Goal: Information Seeking & Learning: Learn about a topic

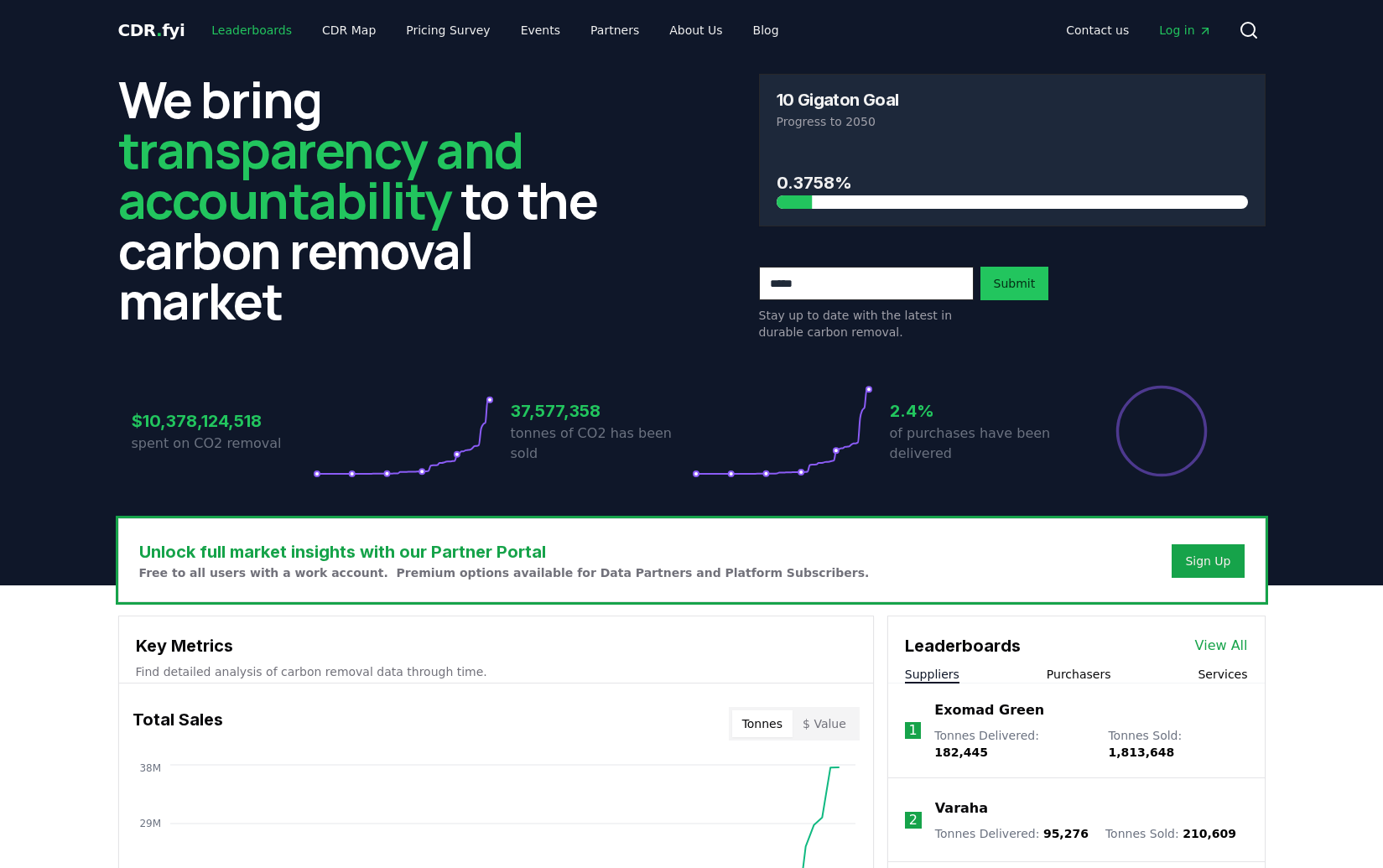
click at [260, 26] on link "Leaderboards" at bounding box center [251, 30] width 108 height 30
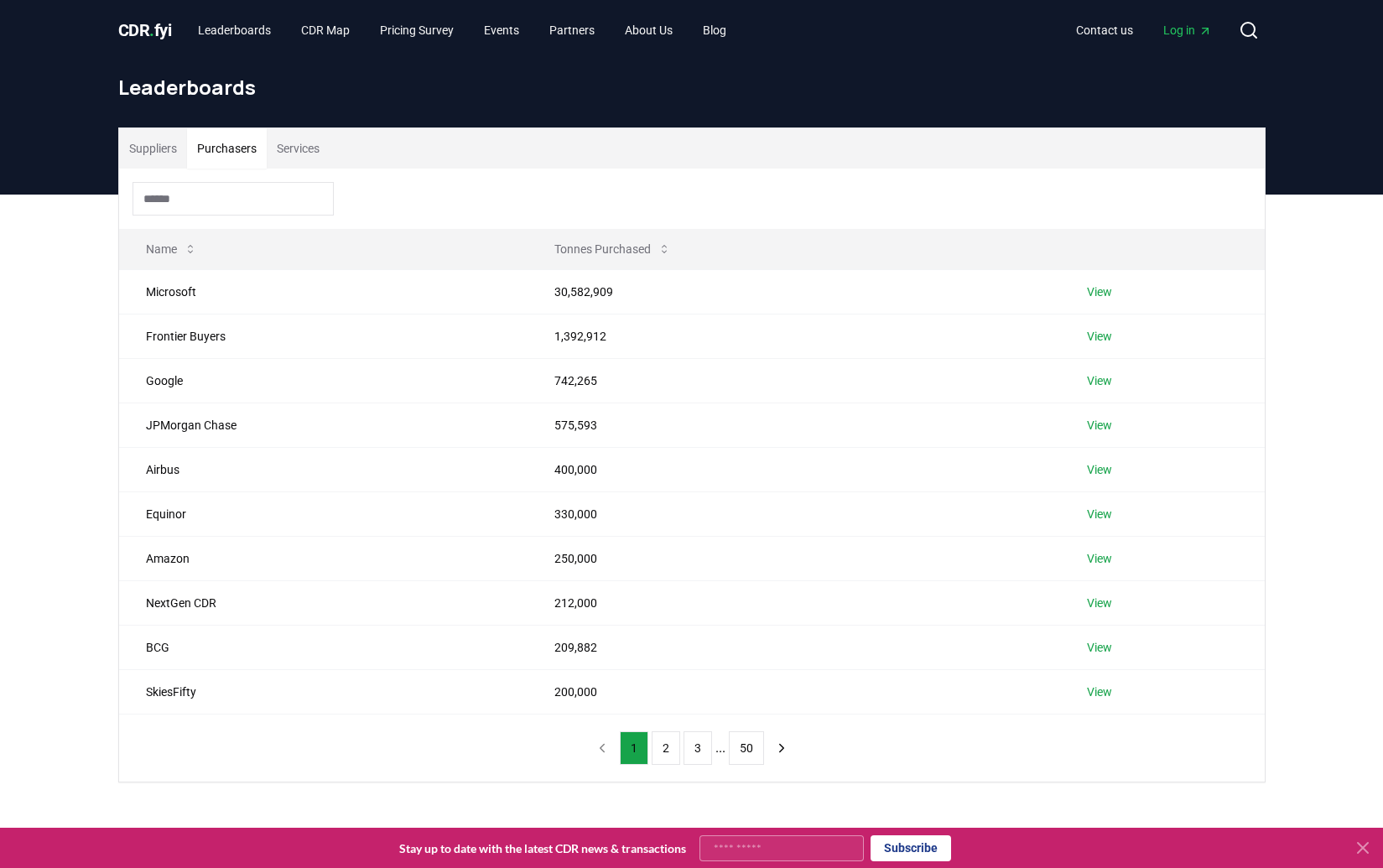
click at [243, 146] on button "Purchasers" at bounding box center [226, 148] width 79 height 40
click at [311, 146] on button "Services" at bounding box center [298, 148] width 63 height 40
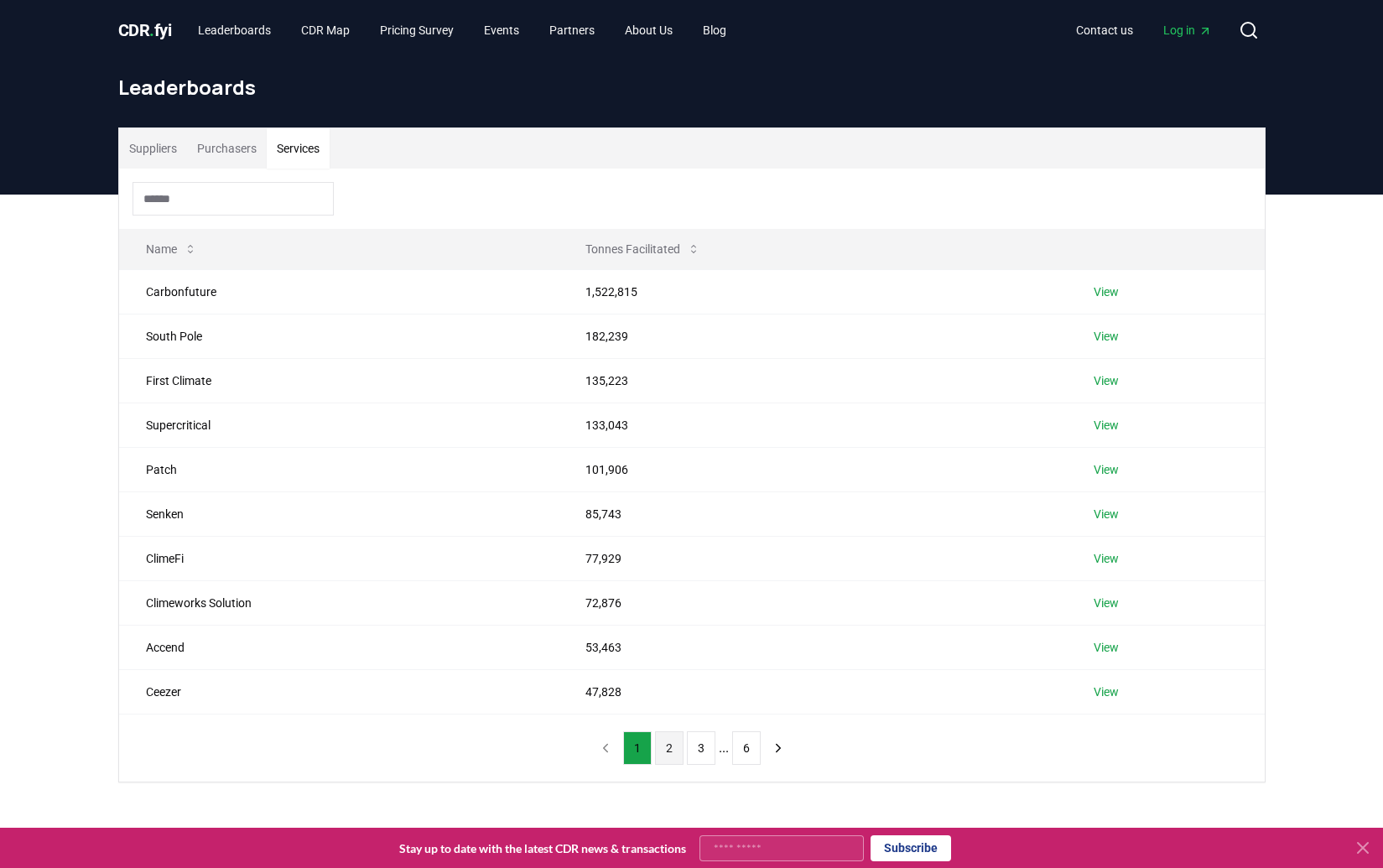
click at [664, 751] on button "2" at bounding box center [669, 748] width 28 height 34
click at [638, 736] on button "1" at bounding box center [637, 748] width 28 height 34
click at [670, 751] on button "2" at bounding box center [669, 748] width 28 height 34
click at [169, 427] on td "Milkywire" at bounding box center [344, 424] width 450 height 45
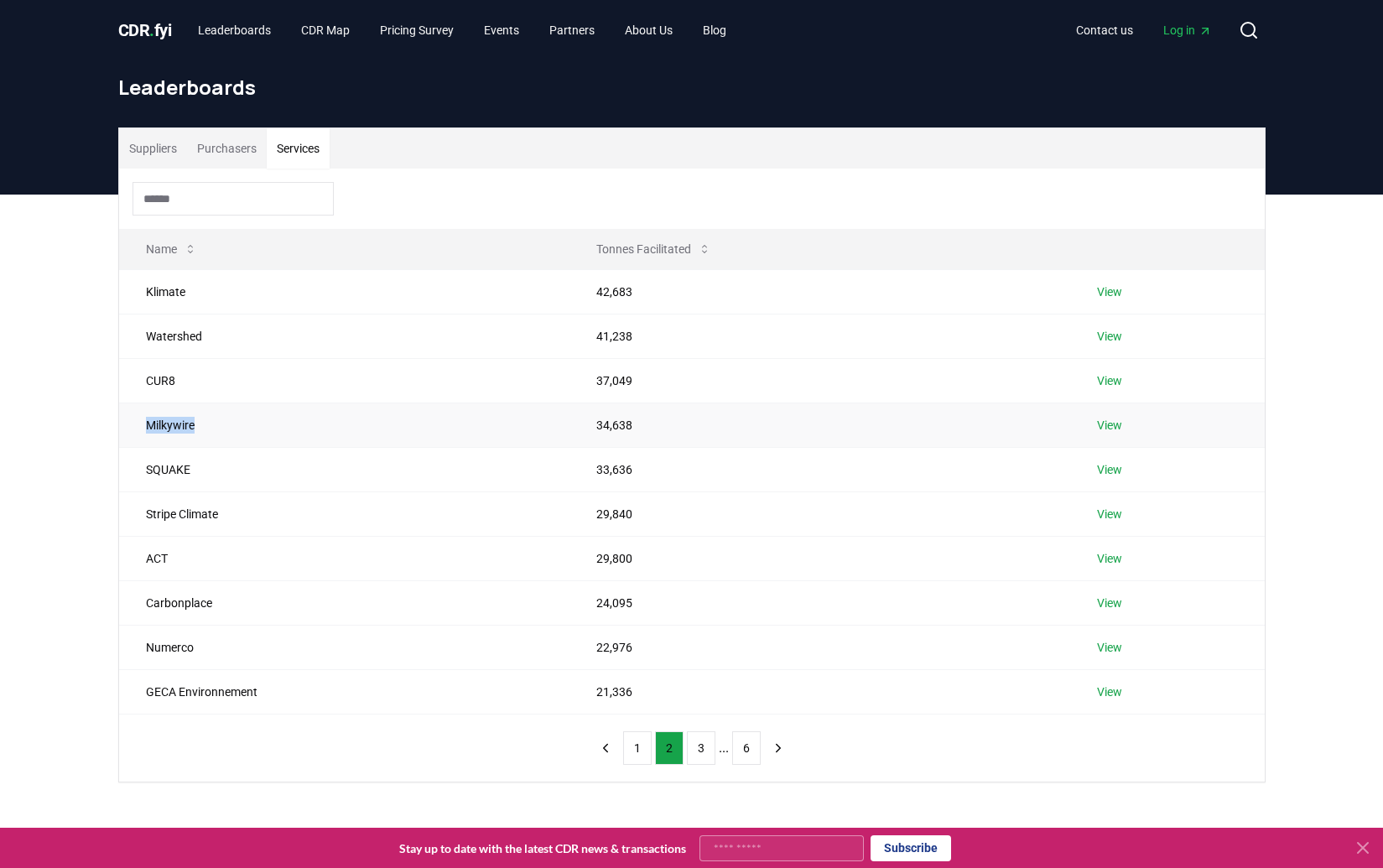
click at [169, 427] on td "Milkywire" at bounding box center [344, 424] width 450 height 45
click at [169, 471] on td "SQUAKE" at bounding box center [344, 469] width 450 height 45
copy td "SQUAKE"
click at [188, 558] on td "ACT" at bounding box center [344, 557] width 450 height 45
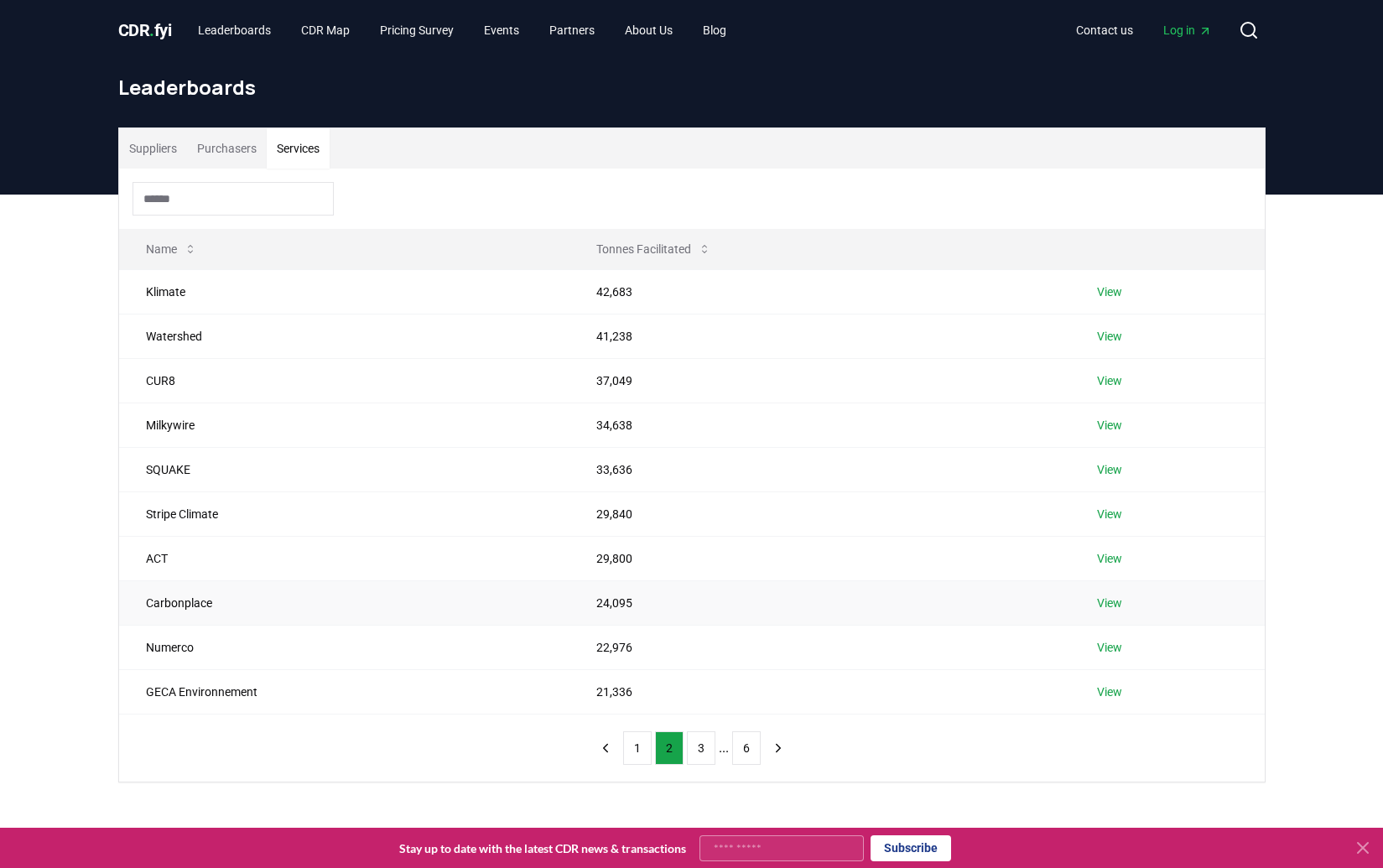
click at [176, 606] on td "Carbonplace" at bounding box center [344, 602] width 450 height 45
copy td "Carbonplace"
click at [169, 645] on td "Numerco" at bounding box center [344, 647] width 450 height 45
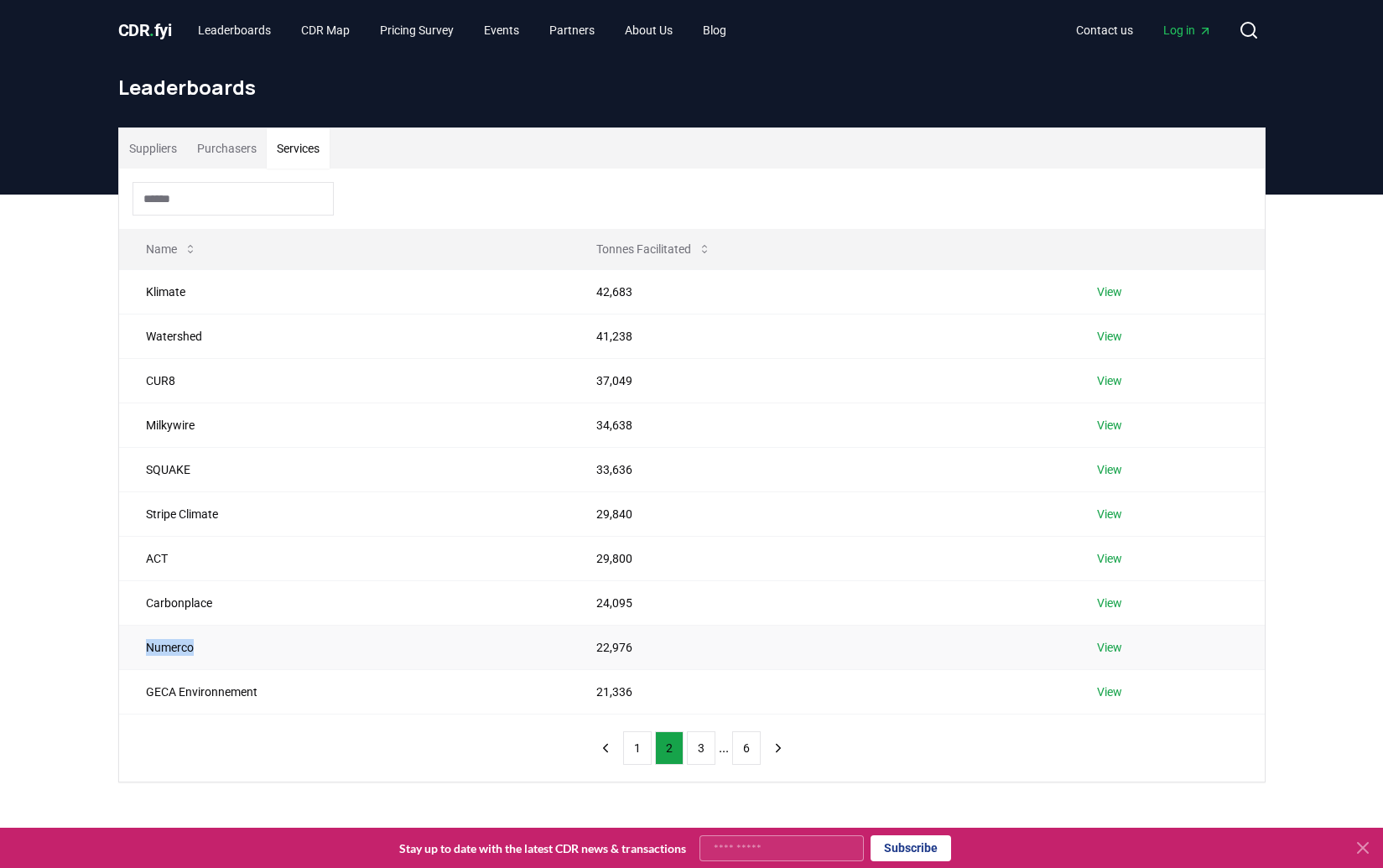
copy td "Numerco"
click at [177, 689] on td "GECA Environnement" at bounding box center [344, 691] width 450 height 45
copy td "GECA Environnement"
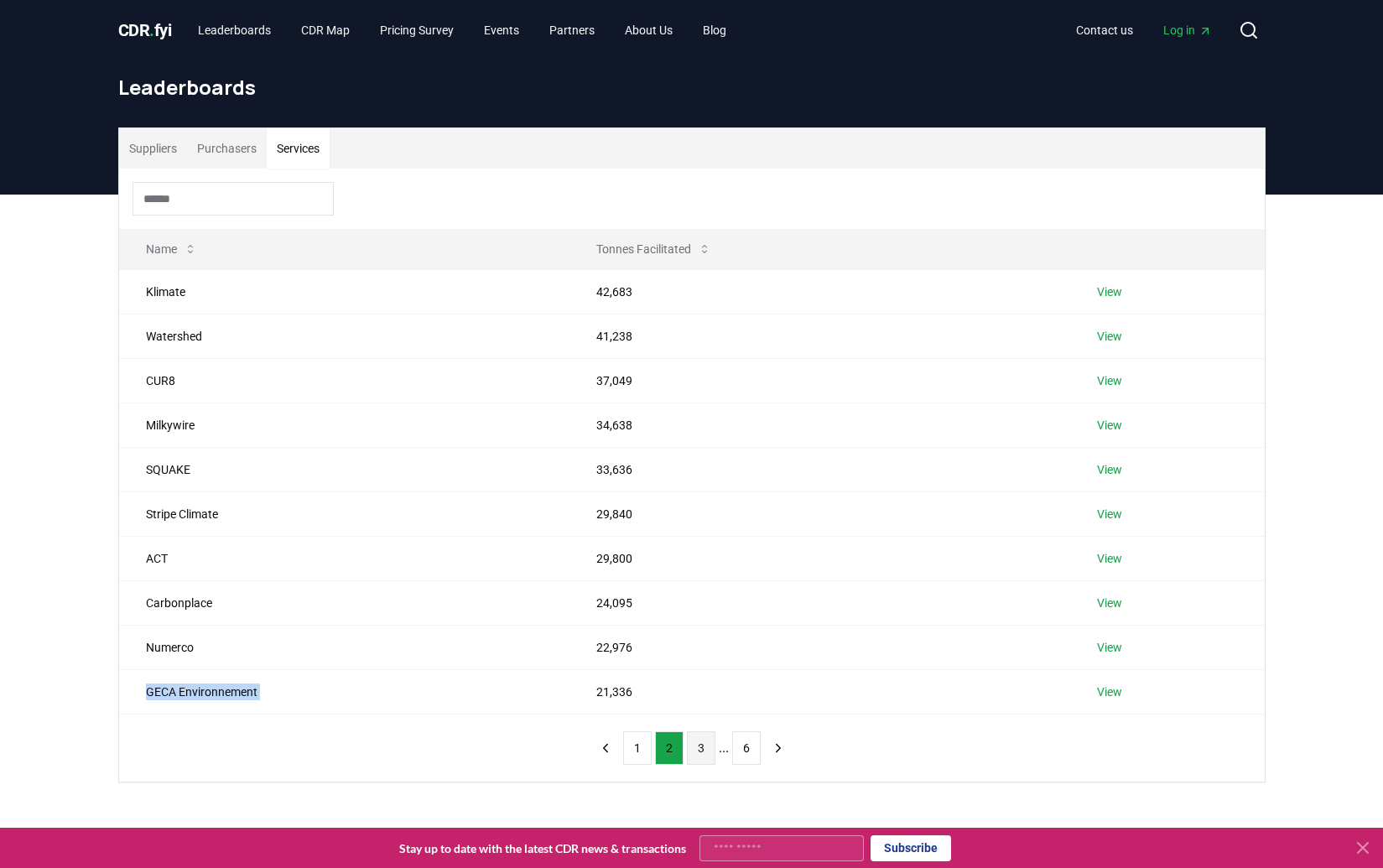
click at [704, 752] on button "3" at bounding box center [701, 748] width 28 height 34
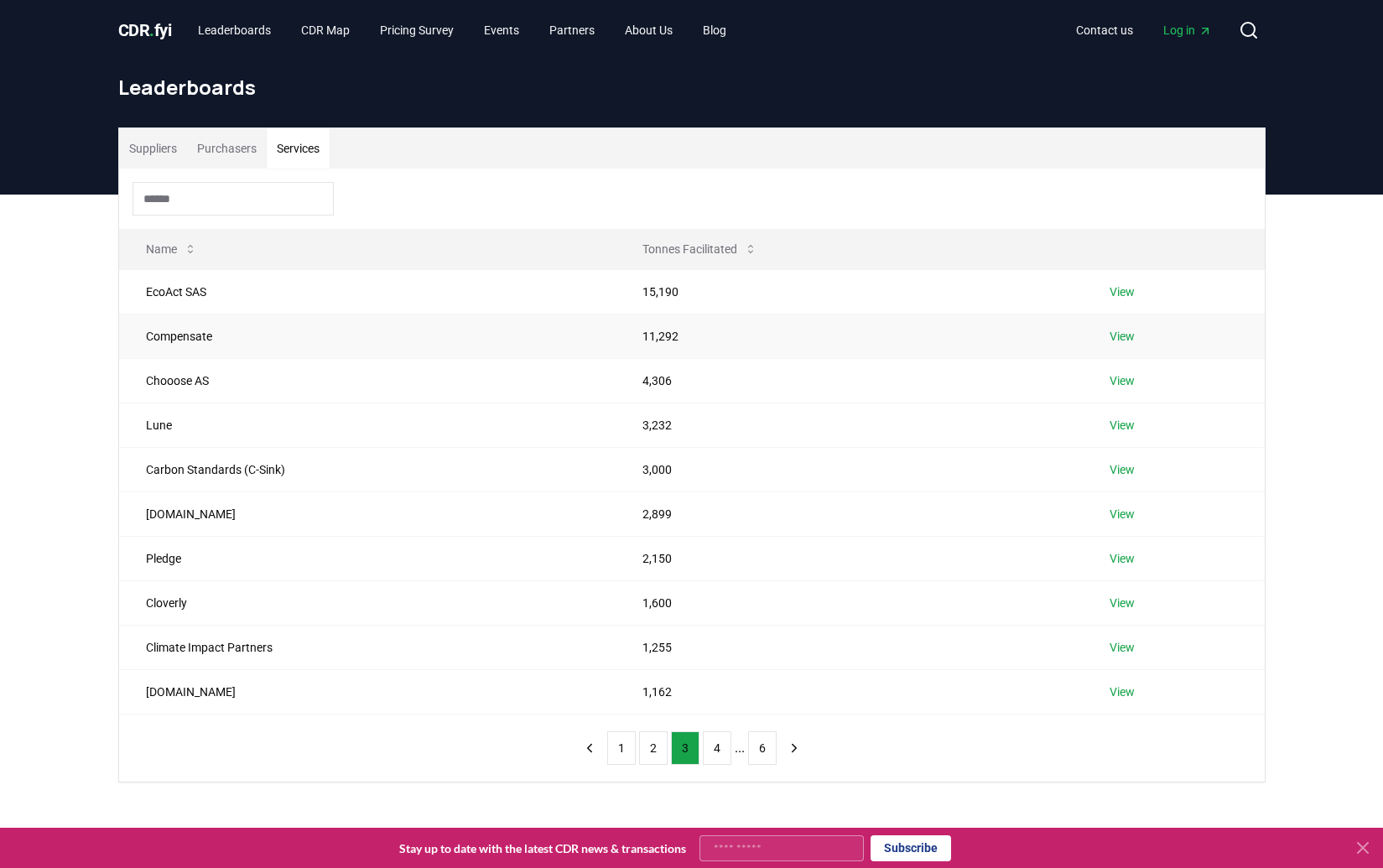
click at [171, 337] on td "Compensate" at bounding box center [368, 335] width 497 height 45
copy td "Compensate"
click at [220, 510] on td "CO2.com" at bounding box center [368, 513] width 497 height 45
drag, startPoint x: 218, startPoint y: 557, endPoint x: 137, endPoint y: 557, distance: 81.0
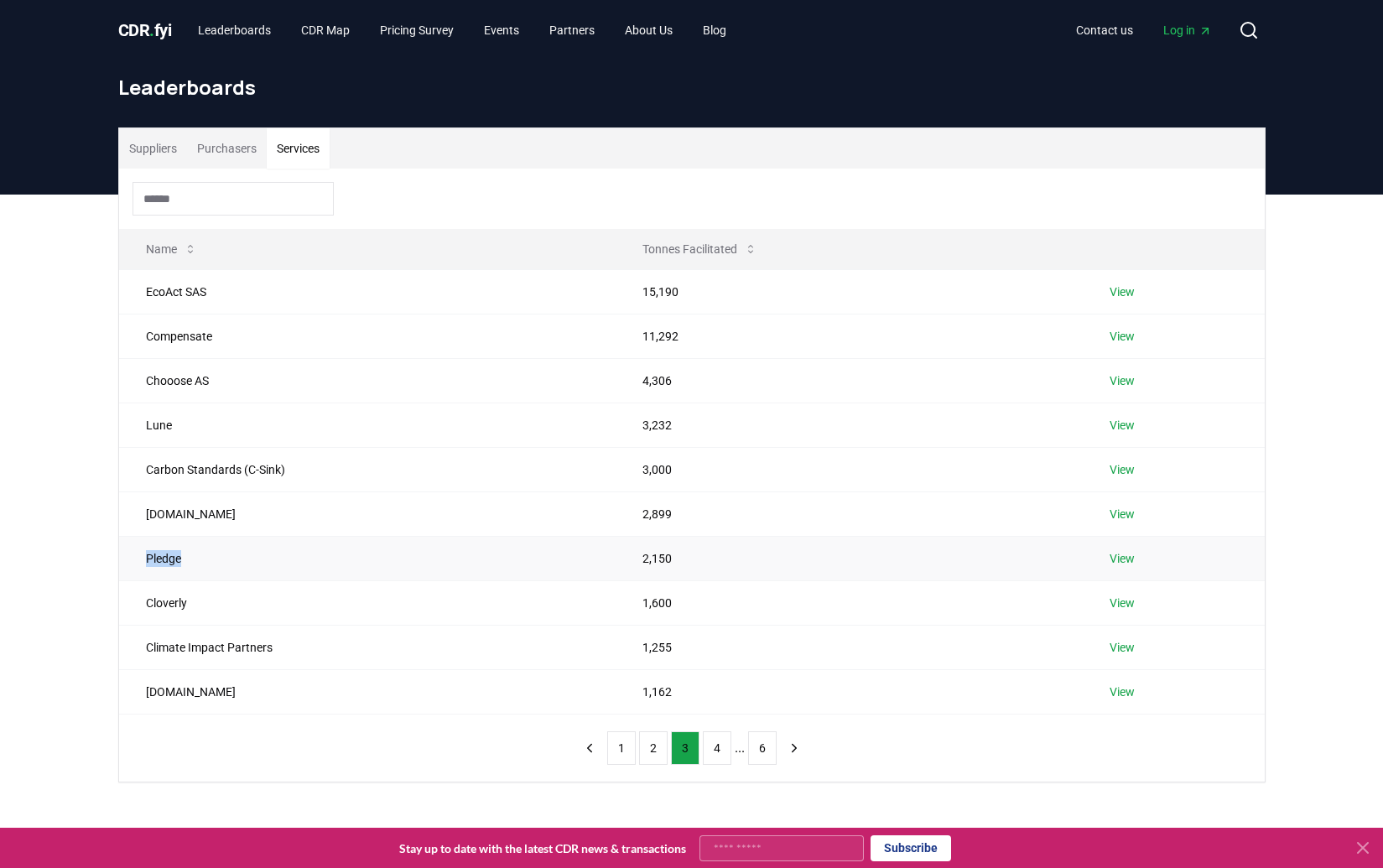
click at [137, 557] on td "Pledge" at bounding box center [368, 557] width 497 height 45
copy td "Pledge"
drag, startPoint x: 292, startPoint y: 645, endPoint x: 121, endPoint y: 643, distance: 171.0
click at [121, 643] on td "Climate Impact Partners" at bounding box center [368, 647] width 497 height 45
copy td "Climate Impact Partners"
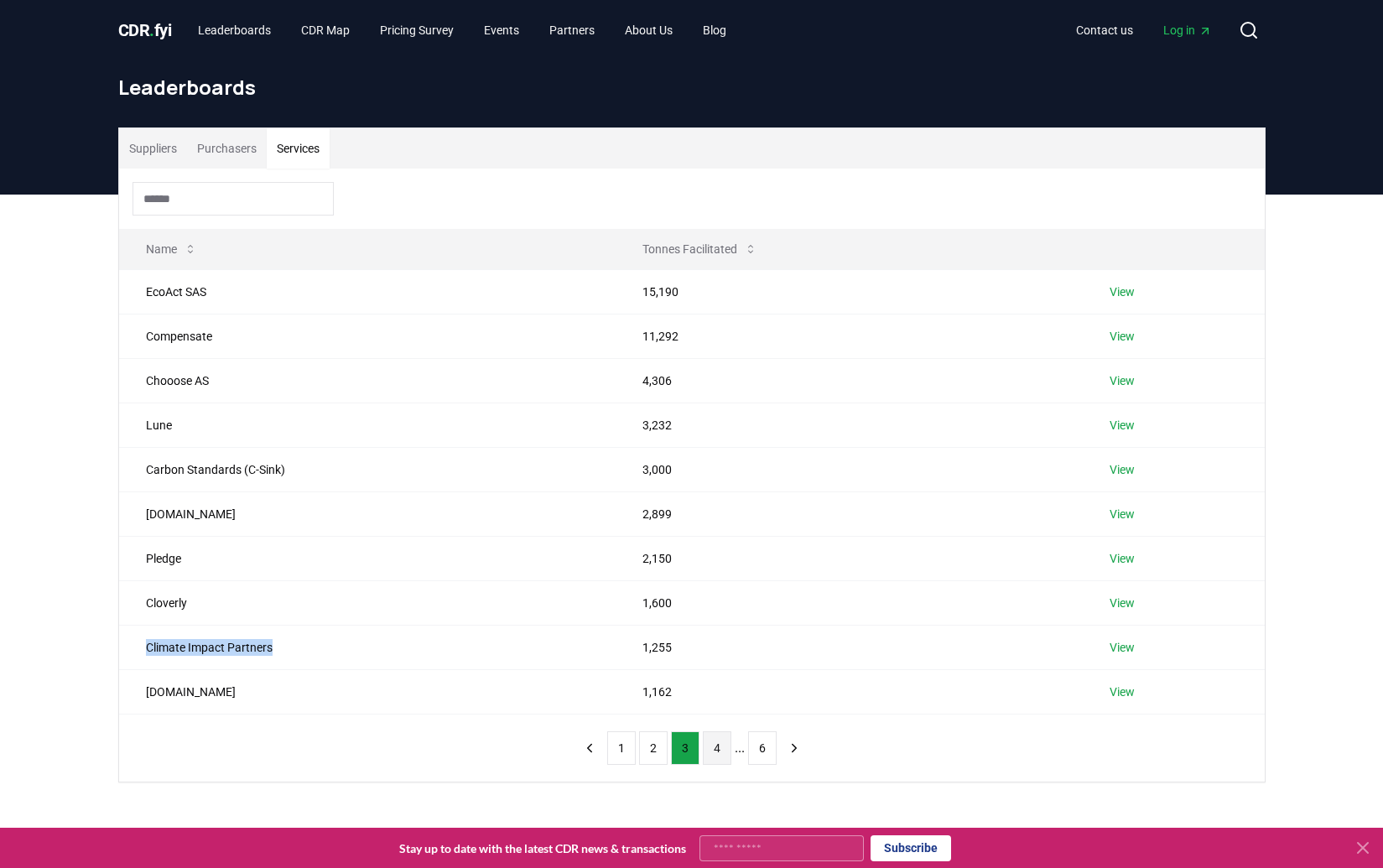
click at [723, 758] on button "4" at bounding box center [716, 748] width 28 height 34
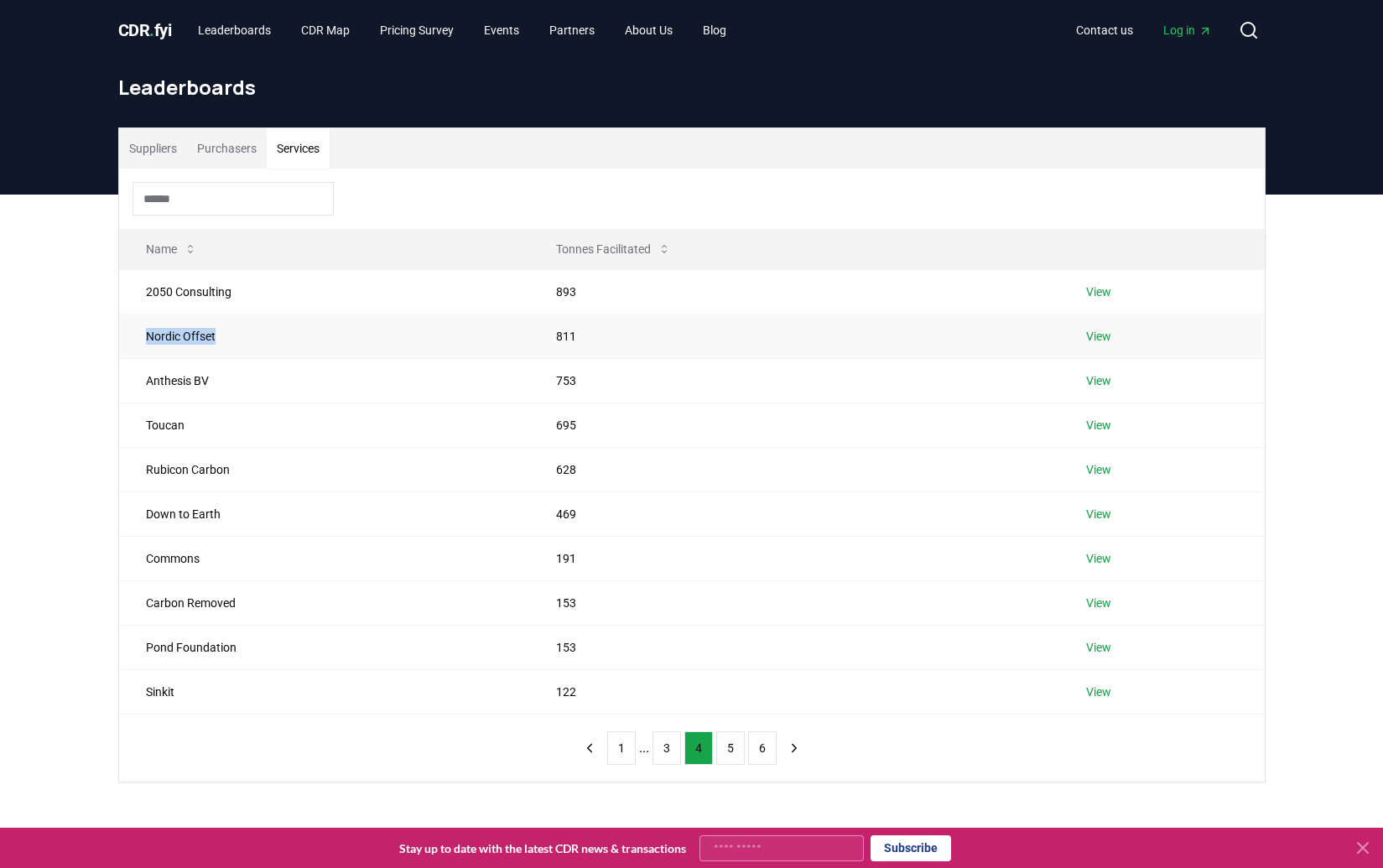
drag, startPoint x: 232, startPoint y: 338, endPoint x: 132, endPoint y: 330, distance: 100.3
click at [133, 331] on td "Nordic Offset" at bounding box center [324, 335] width 411 height 45
copy td "Nordic Offset"
click at [183, 511] on td "Down to Earth" at bounding box center [324, 513] width 411 height 45
click at [1105, 515] on link "View" at bounding box center [1099, 514] width 26 height 16
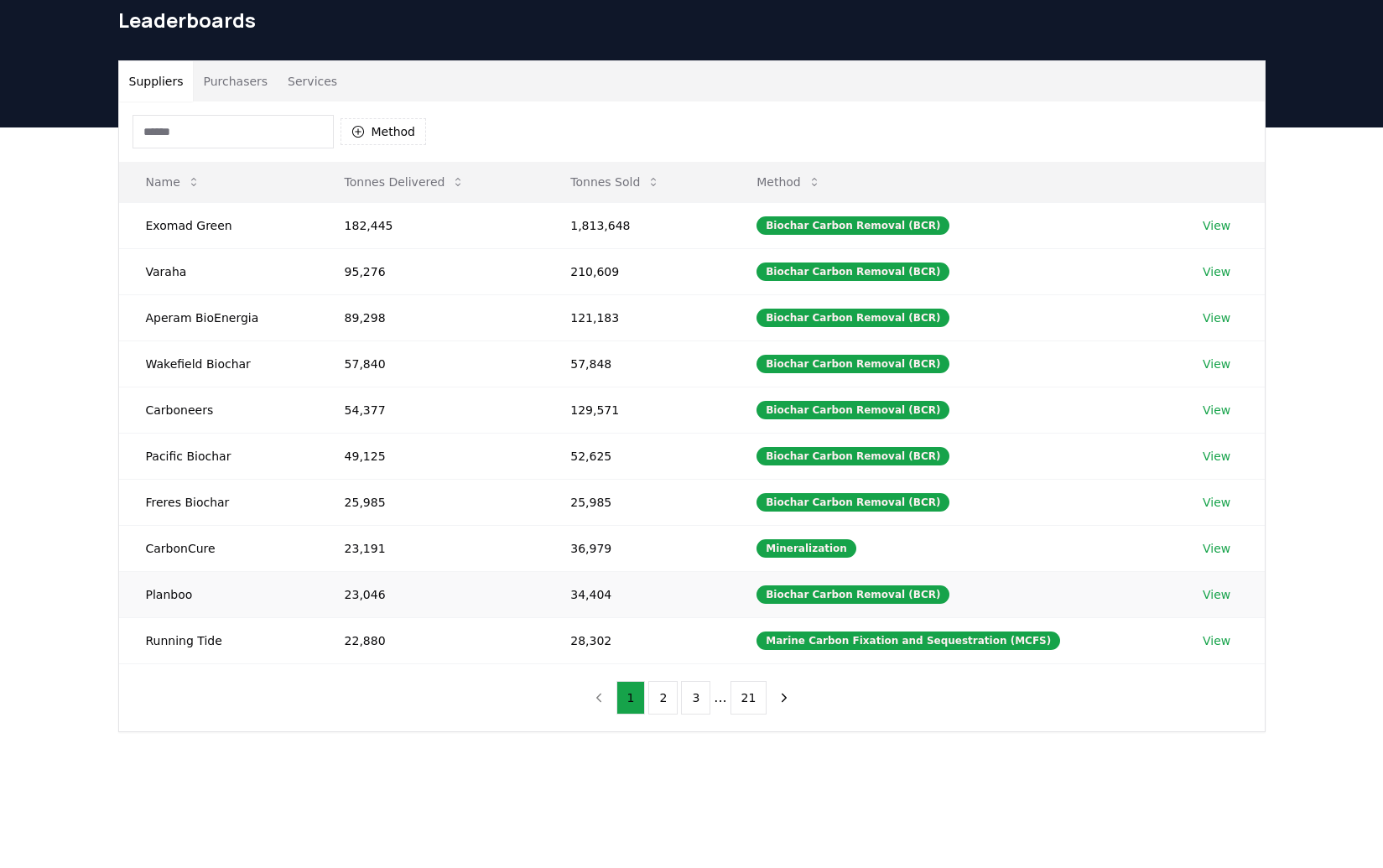
scroll to position [36, 0]
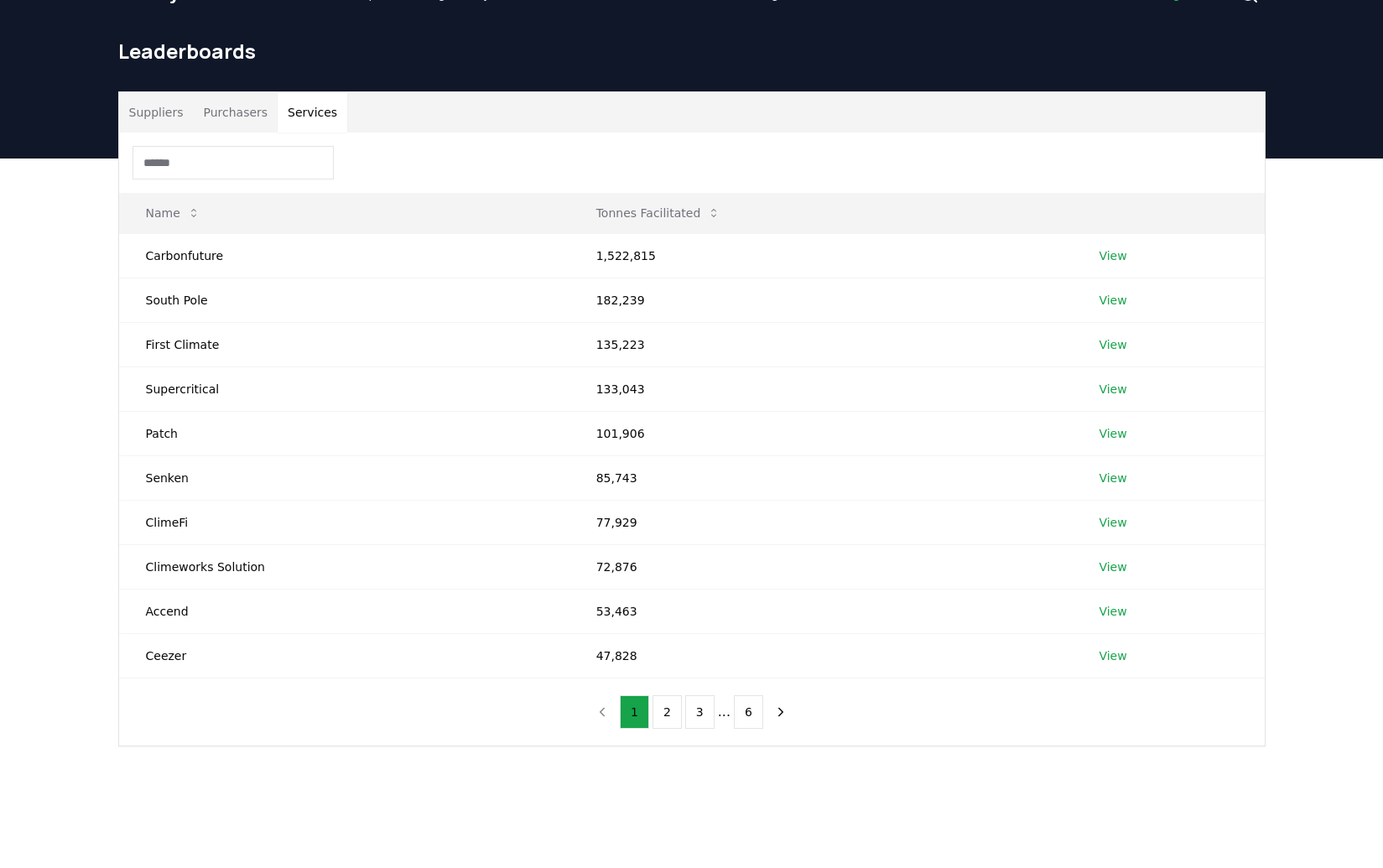
click at [309, 103] on button "Services" at bounding box center [312, 112] width 69 height 40
click at [706, 711] on button "3" at bounding box center [700, 711] width 29 height 34
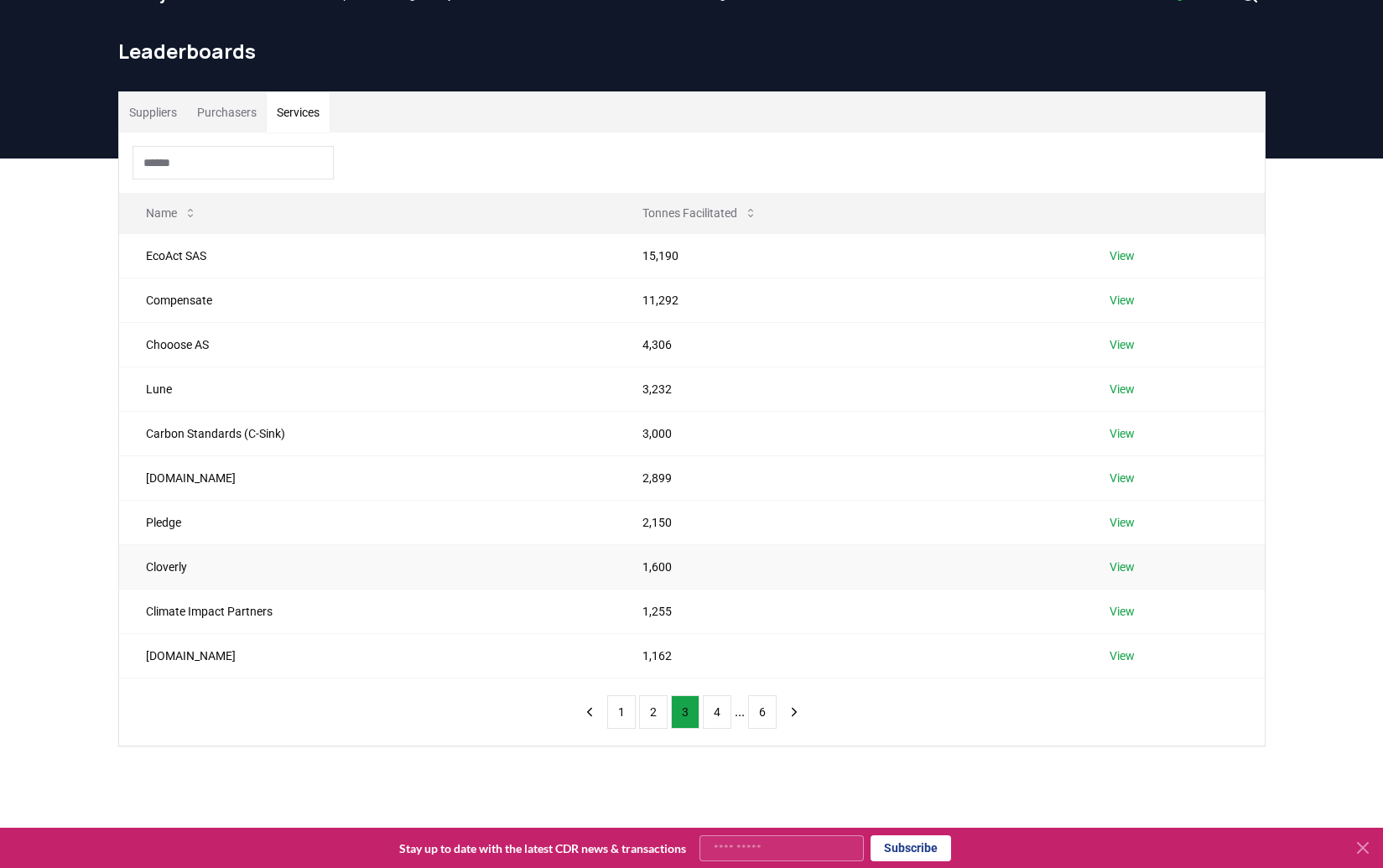
click at [169, 567] on td "Cloverly" at bounding box center [368, 566] width 497 height 45
copy td "Cloverly"
click at [617, 711] on button "1" at bounding box center [620, 711] width 28 height 34
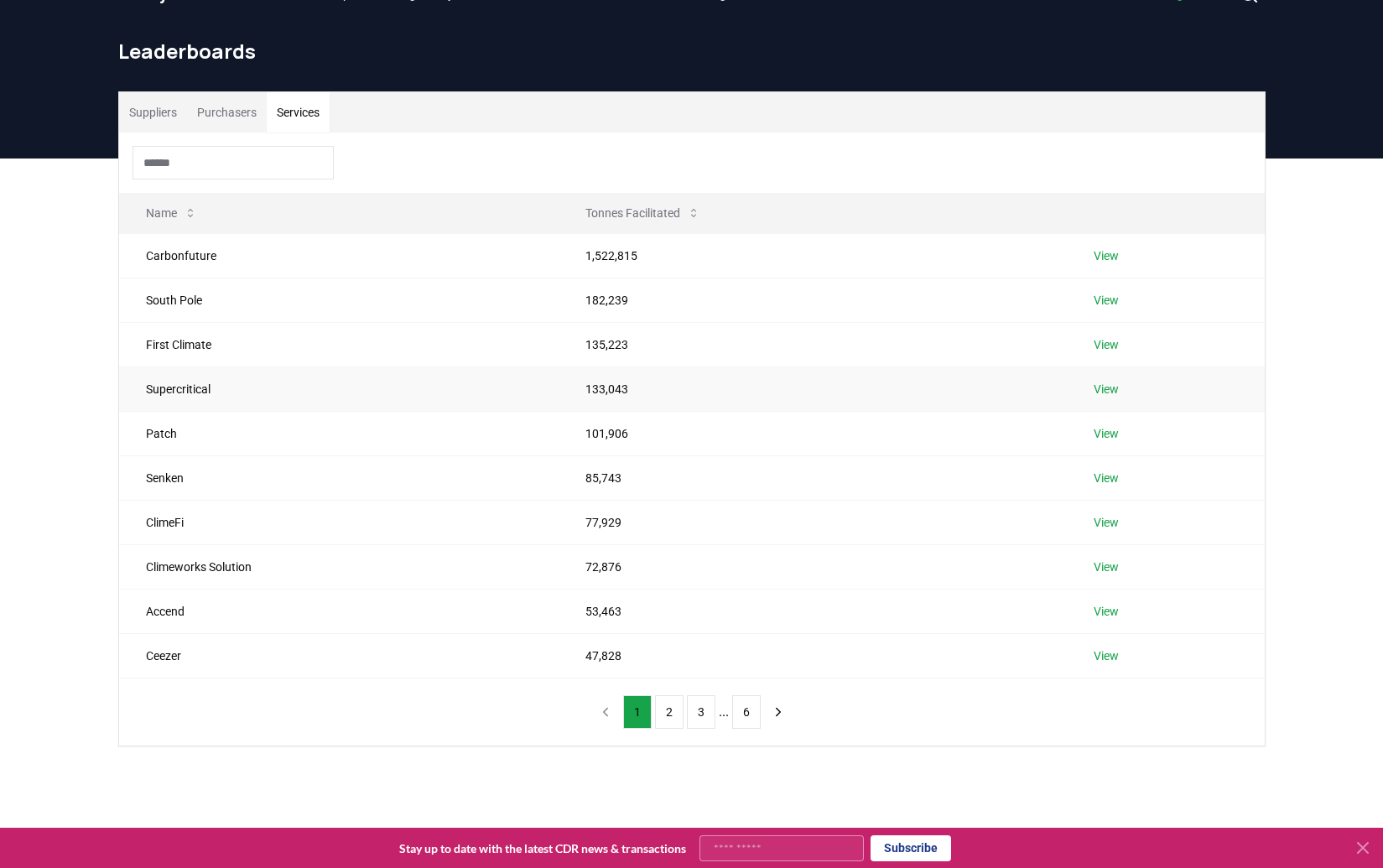
click at [188, 391] on td "Supercritical" at bounding box center [339, 388] width 440 height 45
copy td "Supercritical"
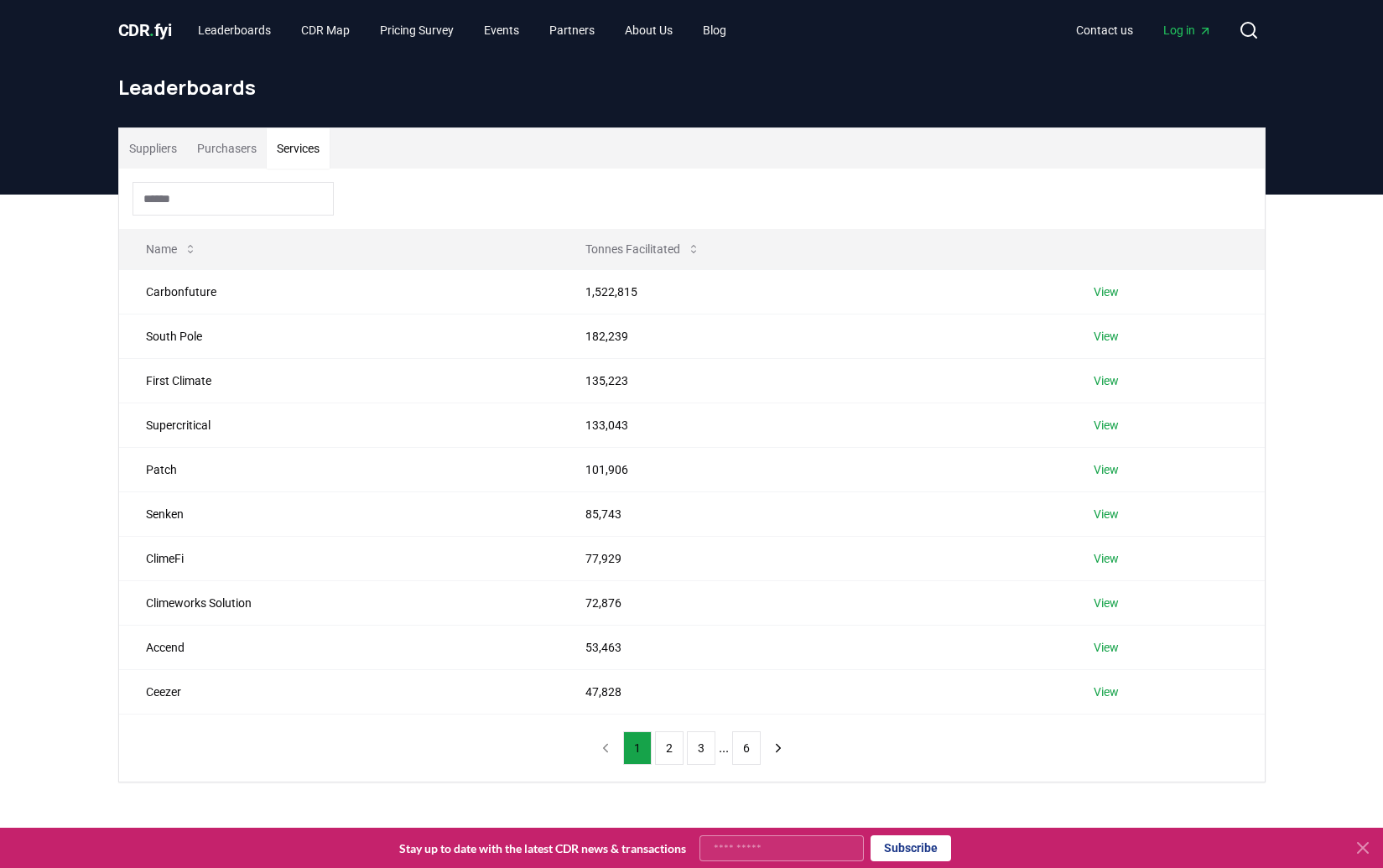
click at [304, 148] on button "Services" at bounding box center [298, 148] width 63 height 40
click at [159, 645] on td "Accend" at bounding box center [339, 647] width 440 height 45
copy td "Accend"
click at [1112, 642] on link "View" at bounding box center [1106, 647] width 26 height 16
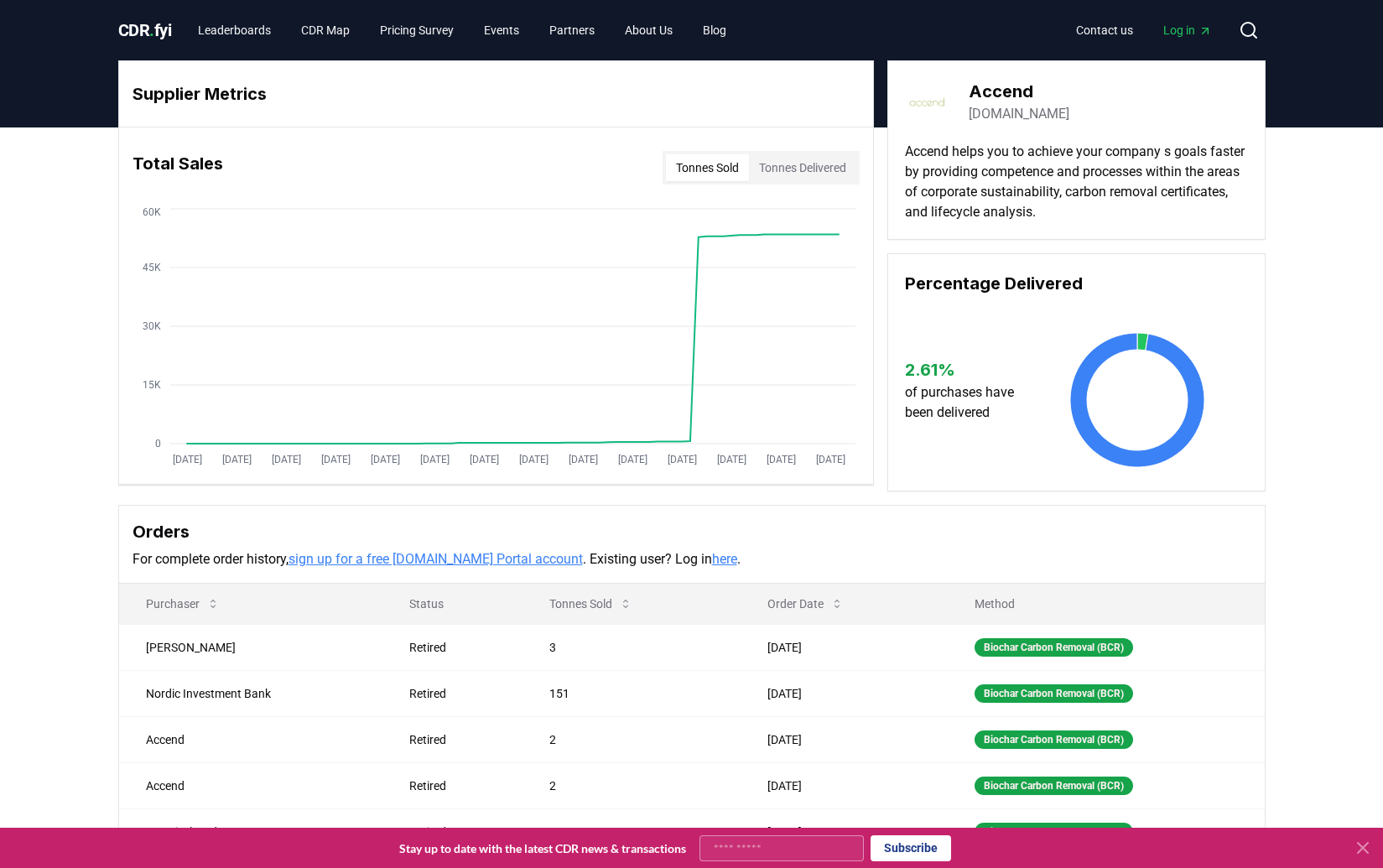
click at [693, 171] on button "Tonnes Sold" at bounding box center [707, 167] width 83 height 26
click at [767, 171] on button "Tonnes Delivered" at bounding box center [803, 167] width 108 height 26
click at [681, 163] on button "Tonnes Sold" at bounding box center [707, 167] width 83 height 26
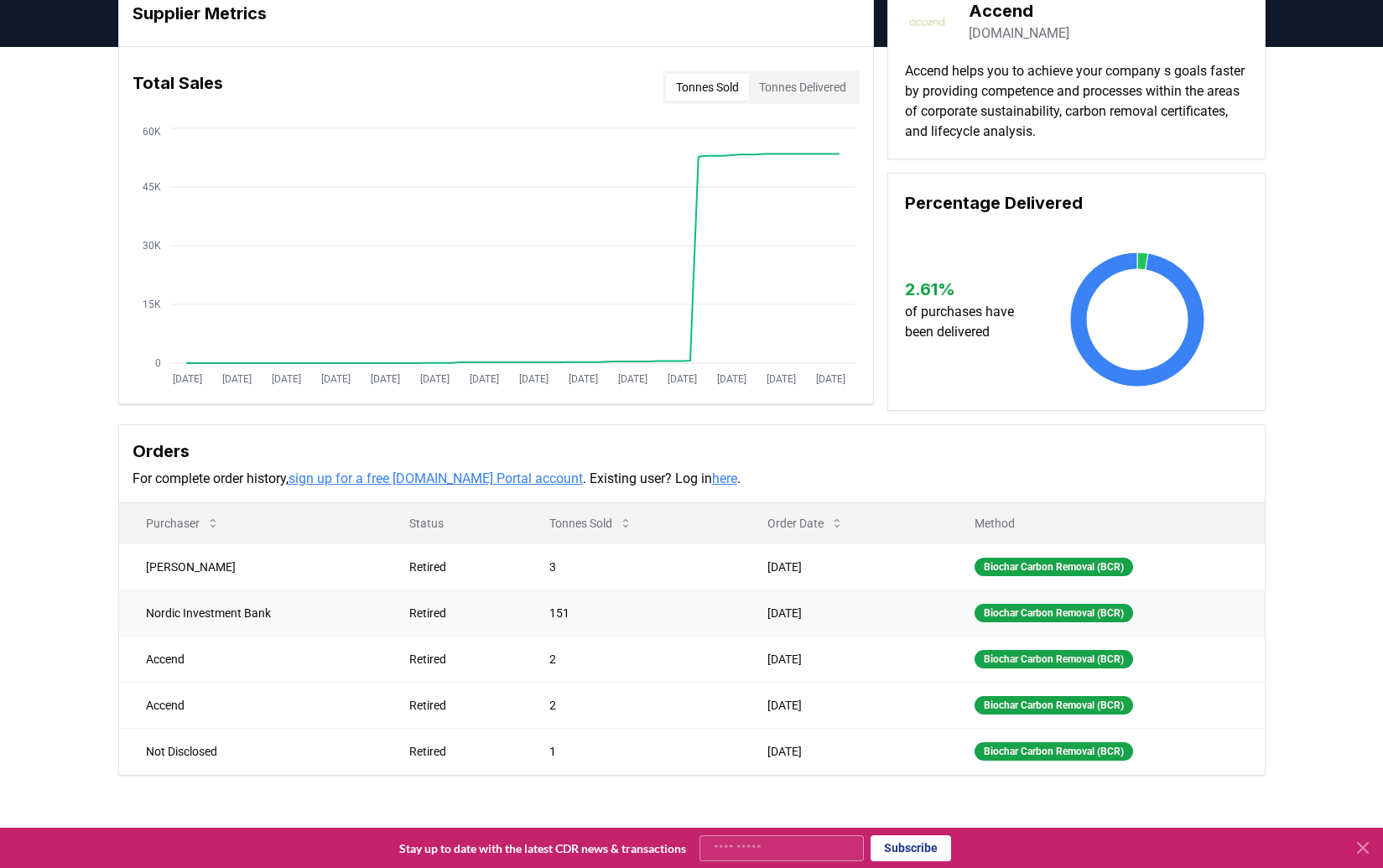
scroll to position [81, 0]
click at [583, 517] on button "Tonnes Sold" at bounding box center [590, 522] width 110 height 34
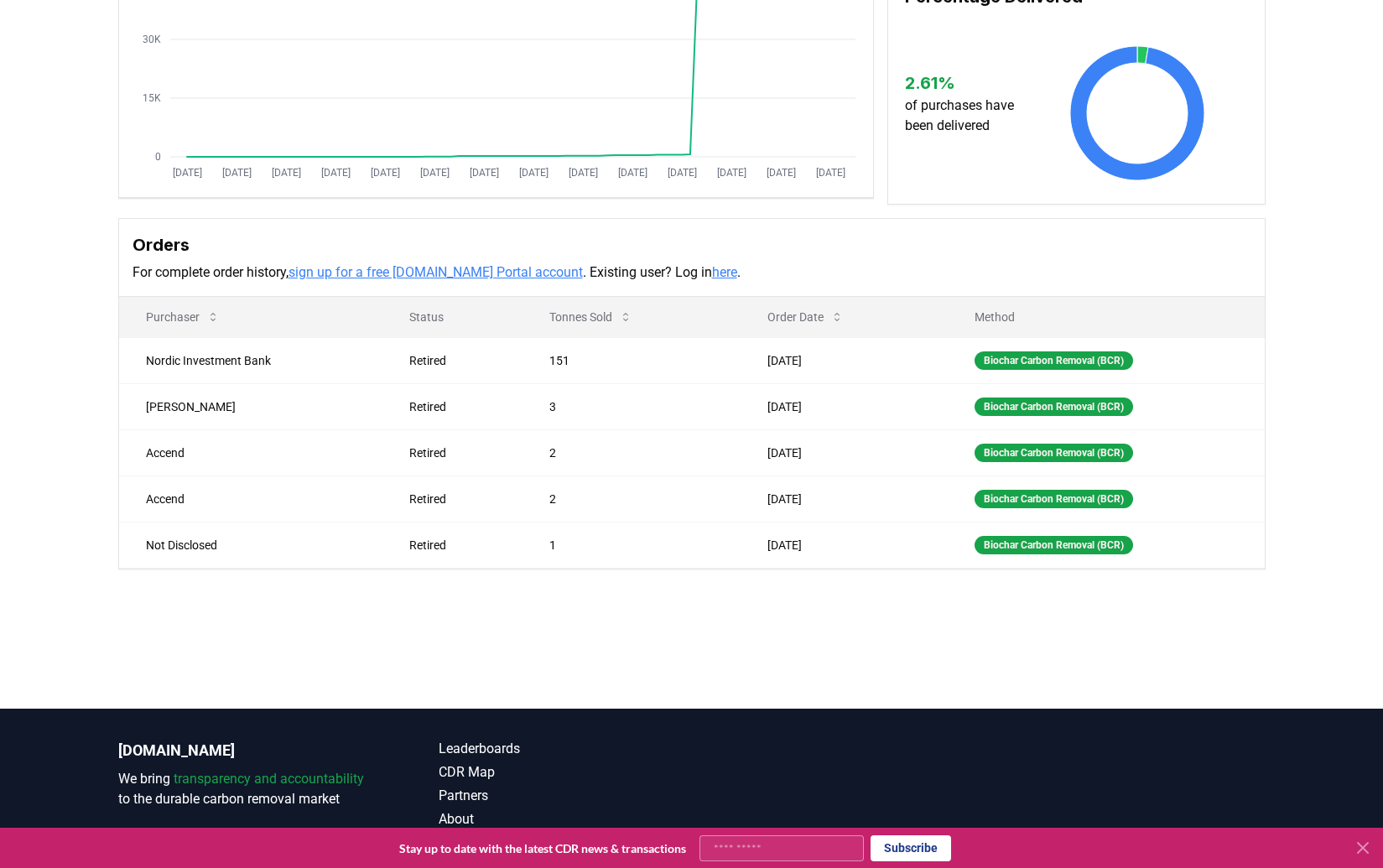
scroll to position [0, 0]
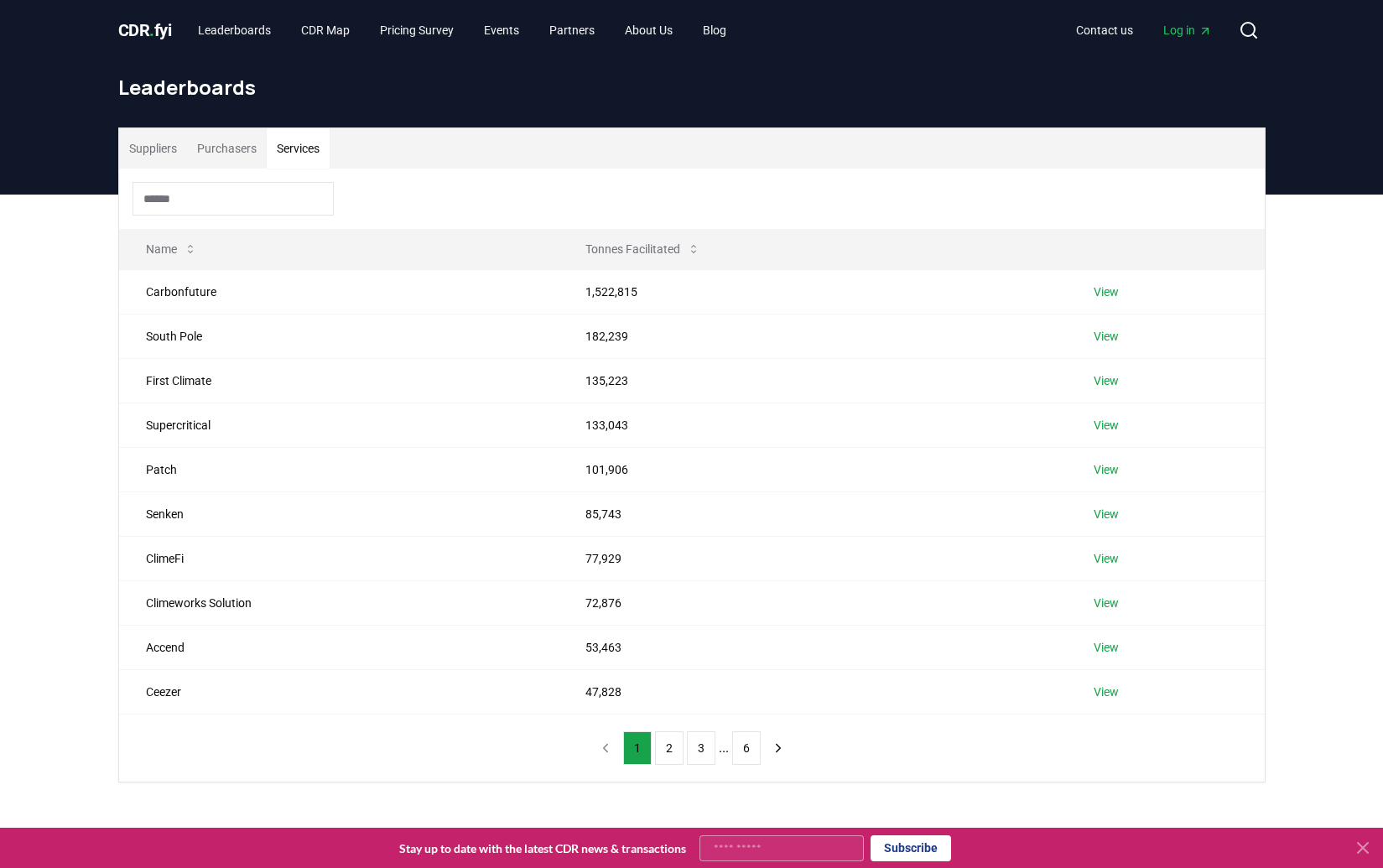
click at [323, 148] on button "Services" at bounding box center [298, 148] width 63 height 40
drag, startPoint x: 644, startPoint y: 425, endPoint x: 570, endPoint y: 425, distance: 74.0
click at [570, 425] on td "133,043" at bounding box center [813, 424] width 508 height 45
copy td "133,043"
click at [673, 751] on button "2" at bounding box center [669, 748] width 28 height 34
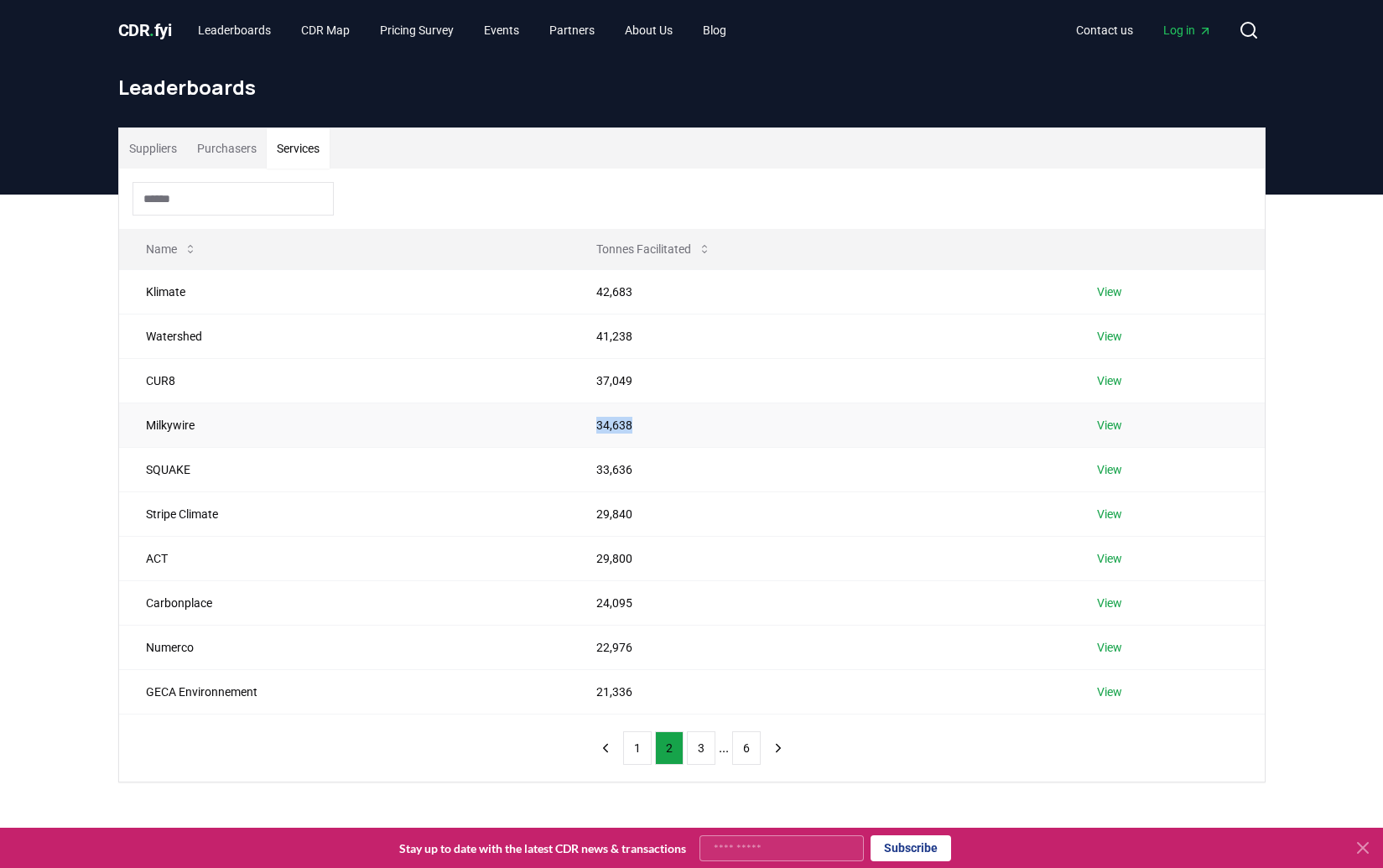
drag, startPoint x: 644, startPoint y: 426, endPoint x: 580, endPoint y: 427, distance: 64.0
click at [580, 427] on td "34,638" at bounding box center [820, 424] width 501 height 45
copy td "34,638"
click at [457, 488] on td "SQUAKE" at bounding box center [344, 469] width 450 height 45
click at [172, 469] on td "SQUAKE" at bounding box center [344, 469] width 450 height 45
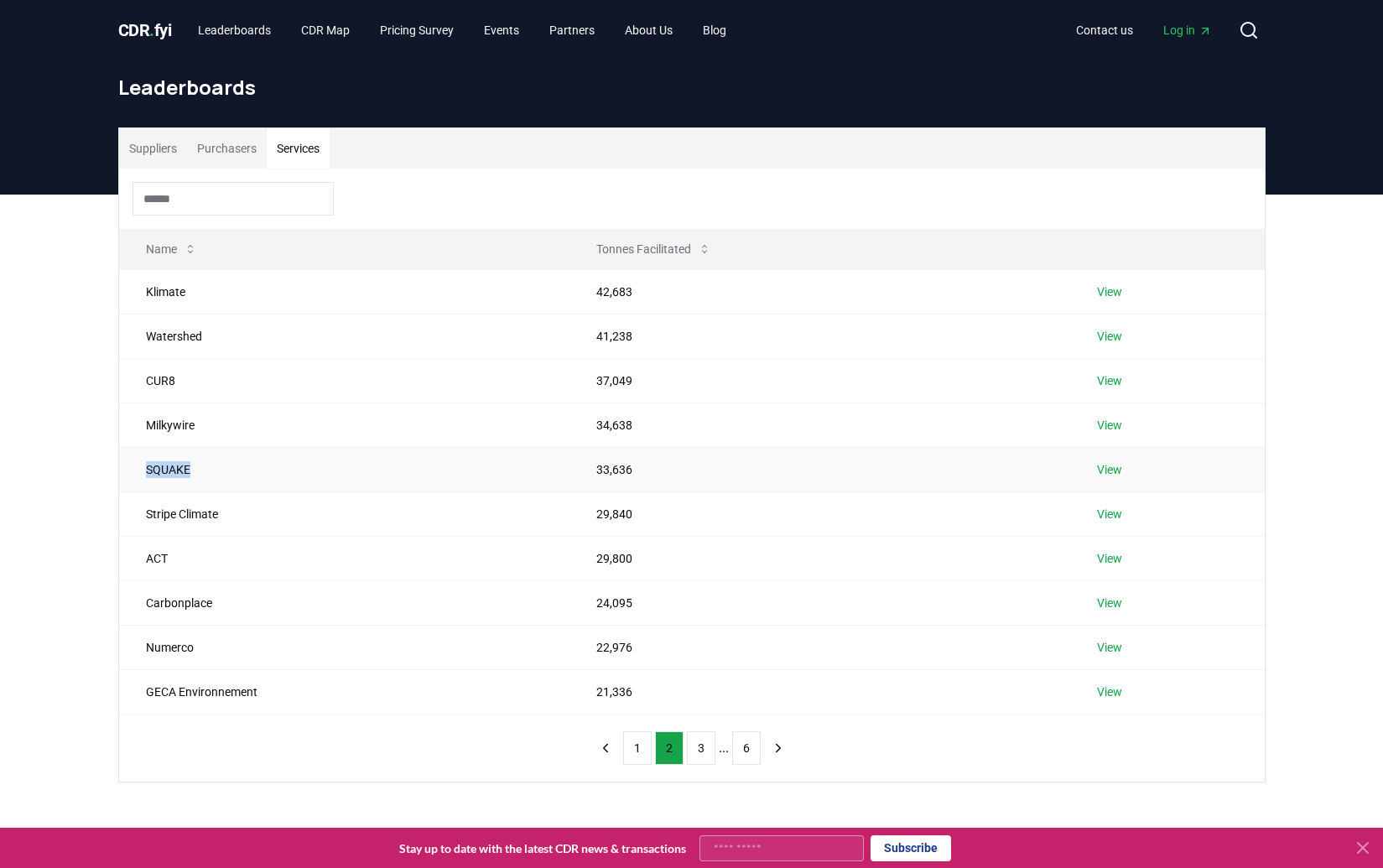
click at [172, 469] on td "SQUAKE" at bounding box center [344, 469] width 450 height 45
copy td "SQUAKE"
click at [607, 477] on td "33,636" at bounding box center [820, 469] width 501 height 45
click at [607, 475] on td "33,636" at bounding box center [820, 469] width 501 height 45
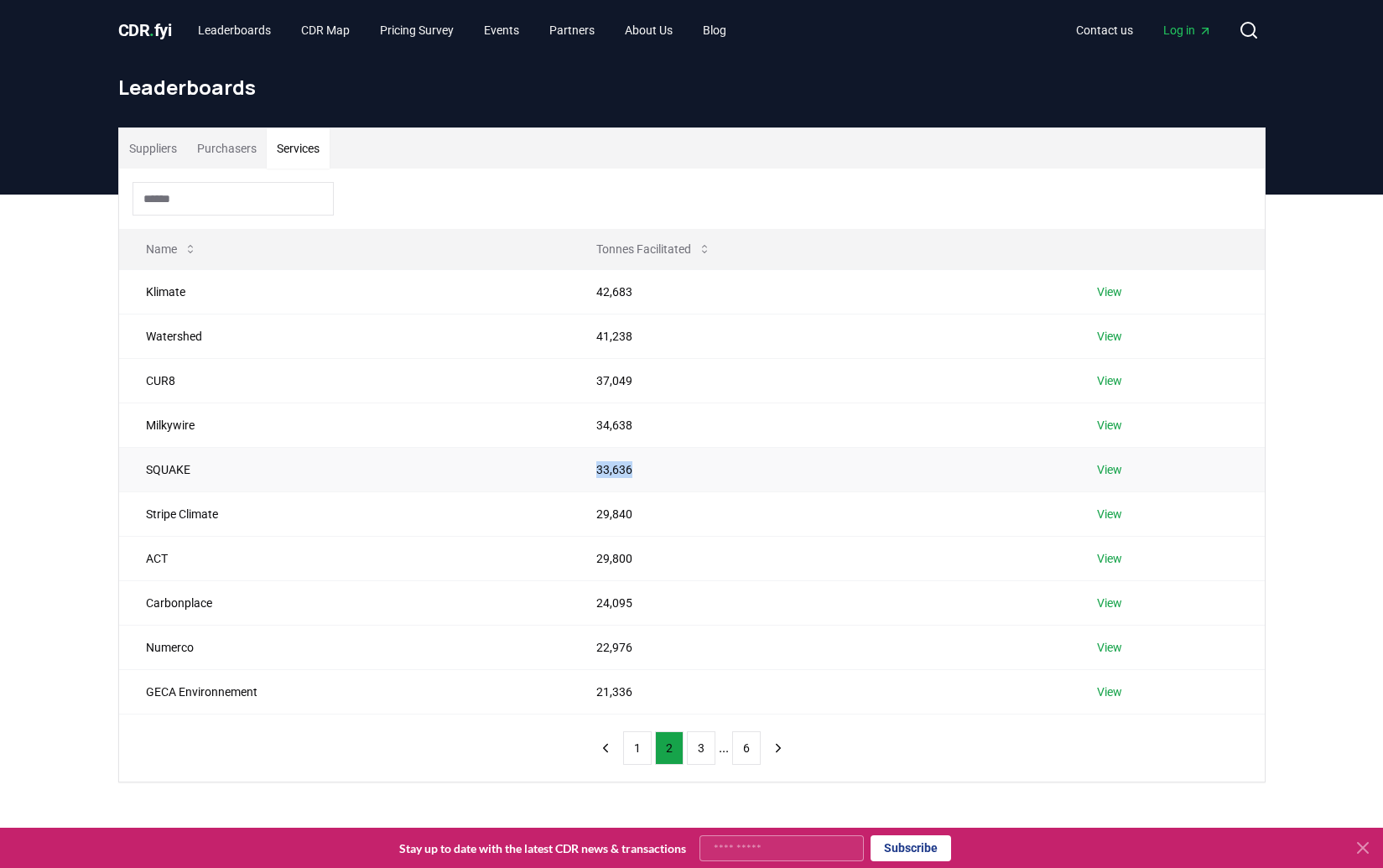
copy td "33,636"
click at [68, 643] on div "Suppliers Purchasers Services Name Tonnes Facilitated Klimate 42,683 View Water…" at bounding box center [692, 522] width 1383 height 655
drag, startPoint x: 203, startPoint y: 646, endPoint x: 141, endPoint y: 646, distance: 62.0
click at [141, 646] on td "Numerco" at bounding box center [344, 647] width 450 height 45
copy td "Numerco"
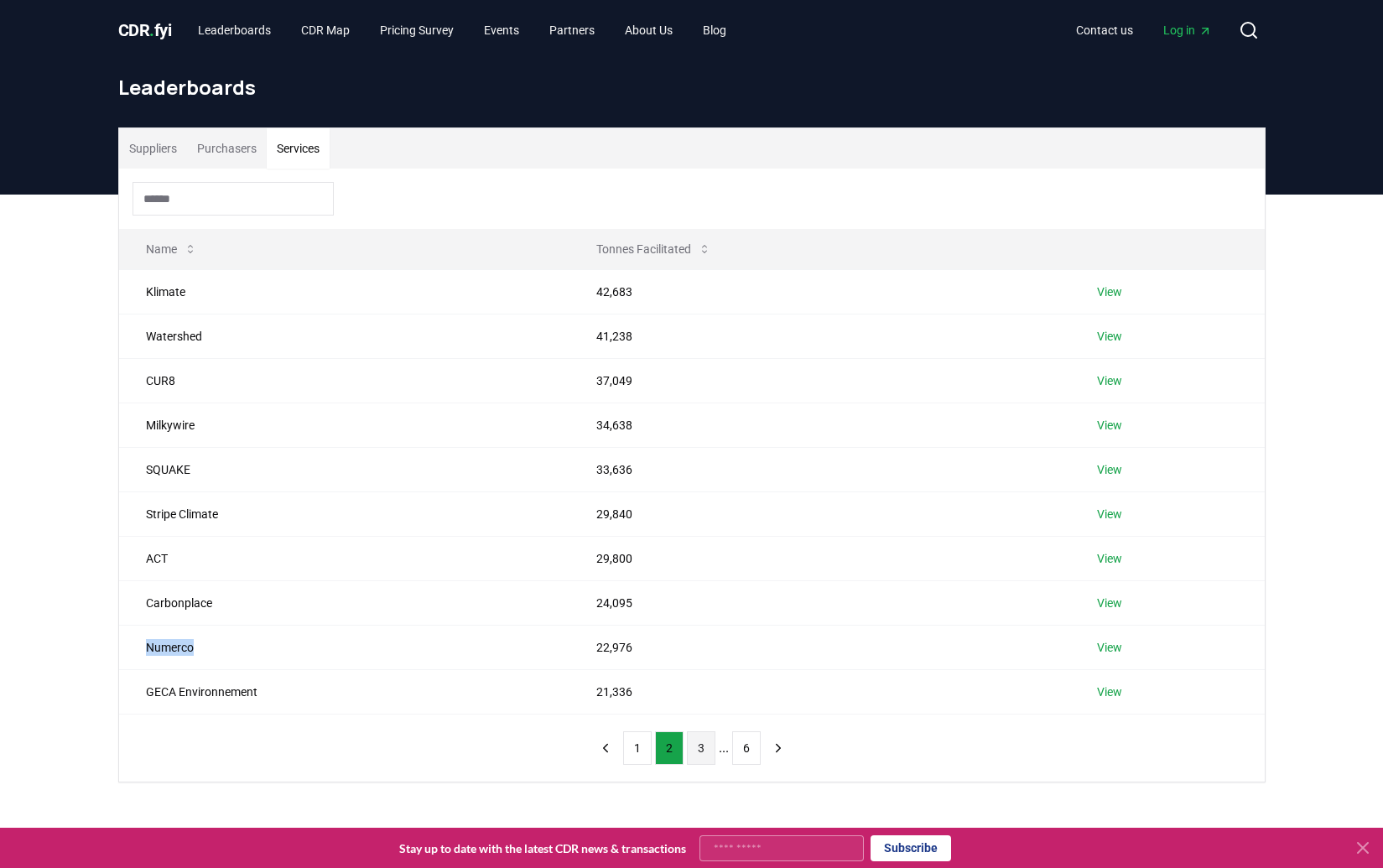
click at [707, 742] on button "3" at bounding box center [701, 748] width 28 height 34
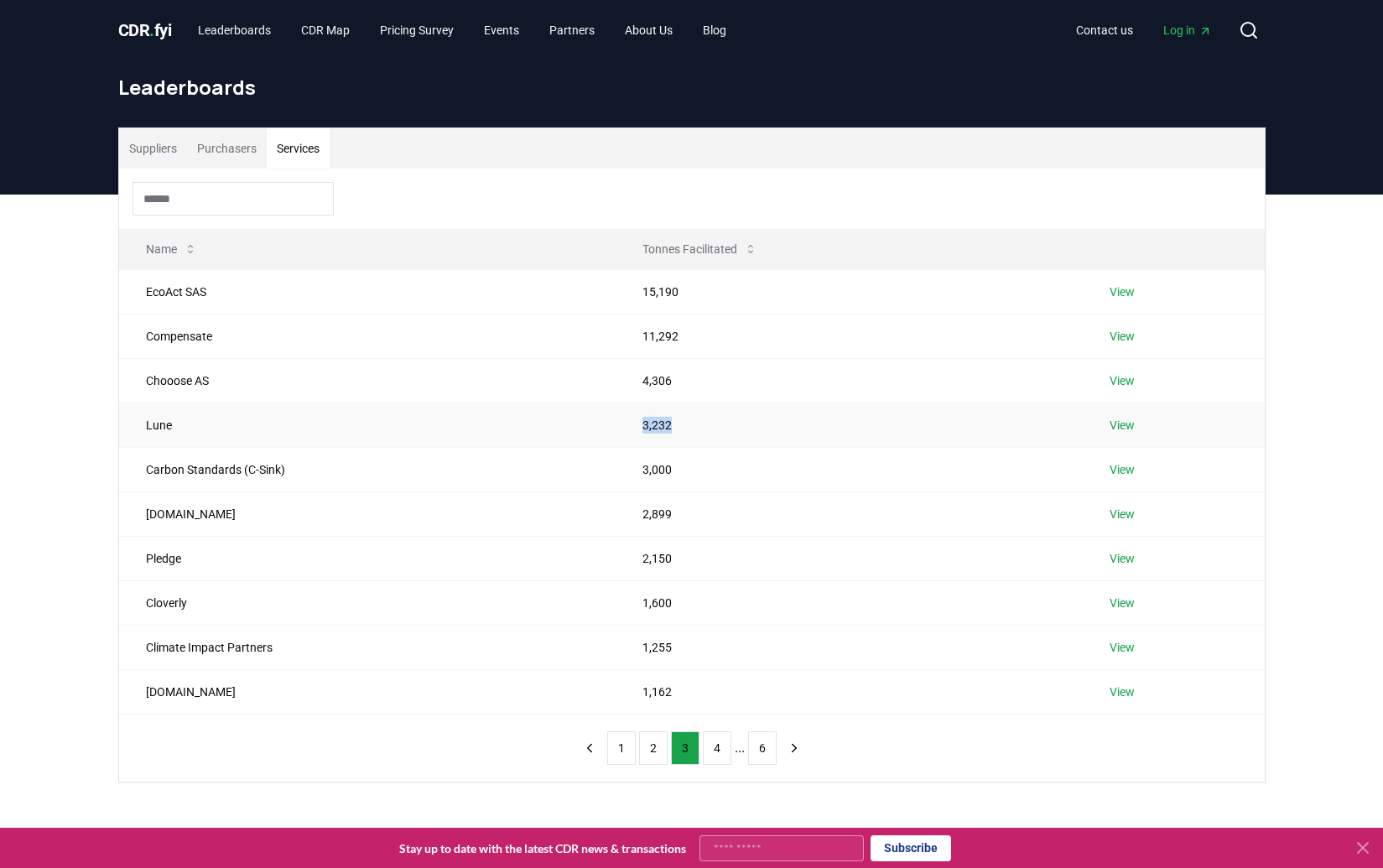
drag, startPoint x: 696, startPoint y: 430, endPoint x: 636, endPoint y: 423, distance: 60.4
click at [636, 423] on td "3,232" at bounding box center [849, 424] width 467 height 45
copy td "3,232"
drag, startPoint x: 739, startPoint y: 604, endPoint x: 641, endPoint y: 604, distance: 98.0
click at [641, 604] on td "1,600" at bounding box center [849, 602] width 467 height 45
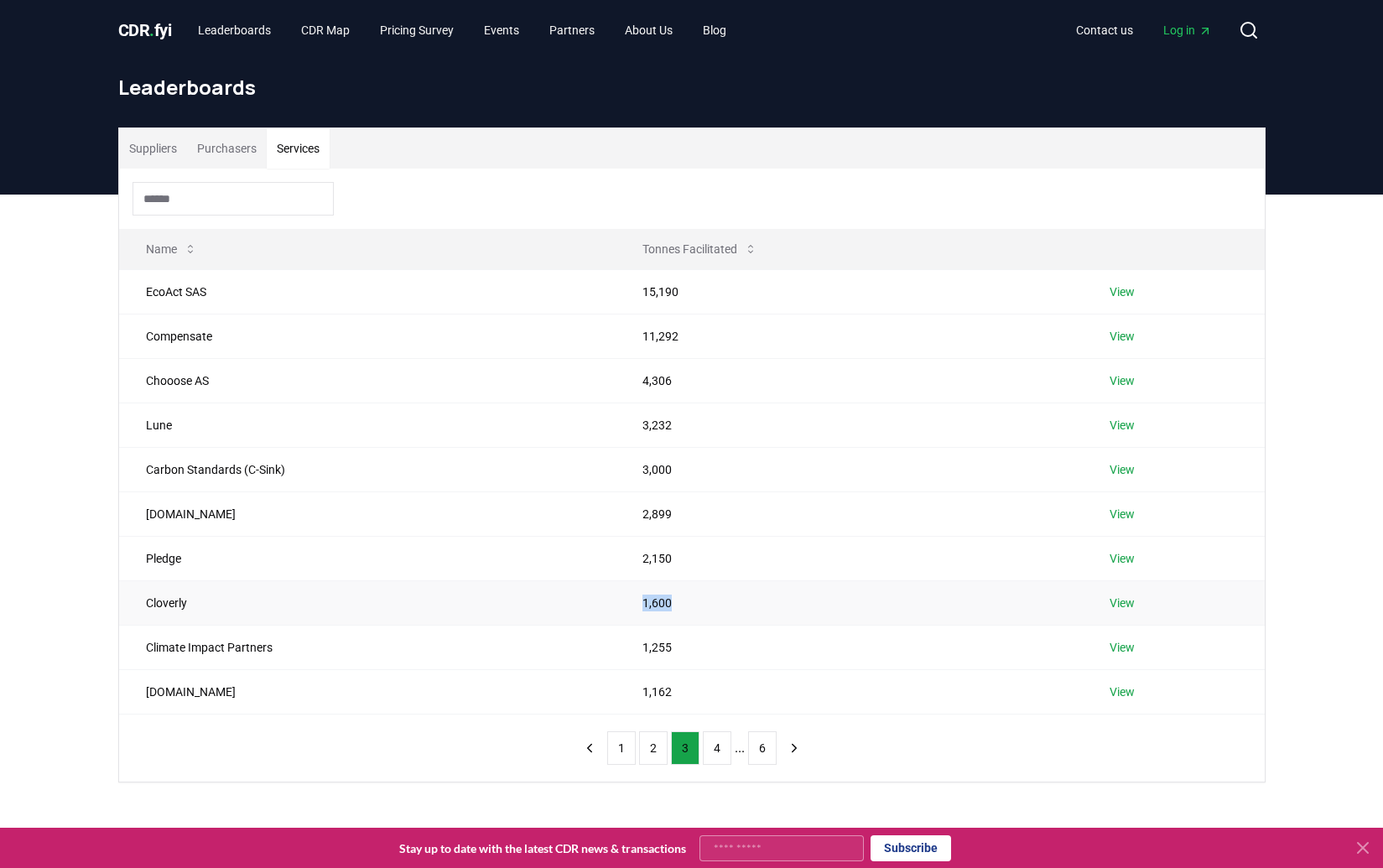
copy td "1,600"
drag, startPoint x: 245, startPoint y: 686, endPoint x: 138, endPoint y: 684, distance: 107.0
click at [138, 684] on td "greentrade.pro" at bounding box center [368, 691] width 497 height 45
copy td "greentrade.pro"
click at [713, 742] on button "4" at bounding box center [716, 748] width 28 height 34
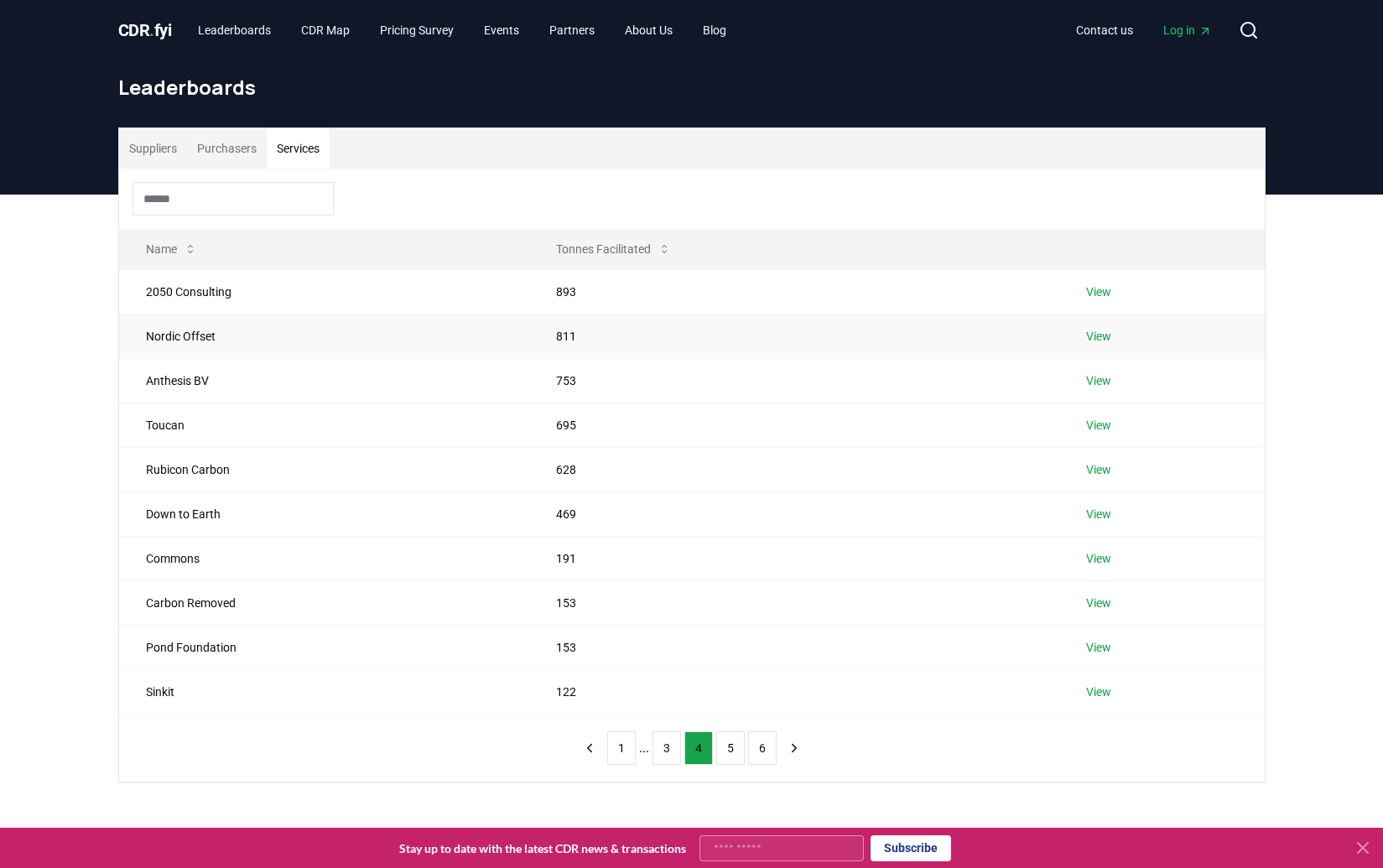
click at [230, 337] on td "Nordic Offset" at bounding box center [324, 335] width 411 height 45
drag, startPoint x: 246, startPoint y: 332, endPoint x: 128, endPoint y: 332, distance: 118.0
click at [128, 332] on td "Nordic Offset" at bounding box center [324, 335] width 411 height 45
copy td "Nordic Offset"
click at [666, 749] on button "3" at bounding box center [666, 748] width 28 height 34
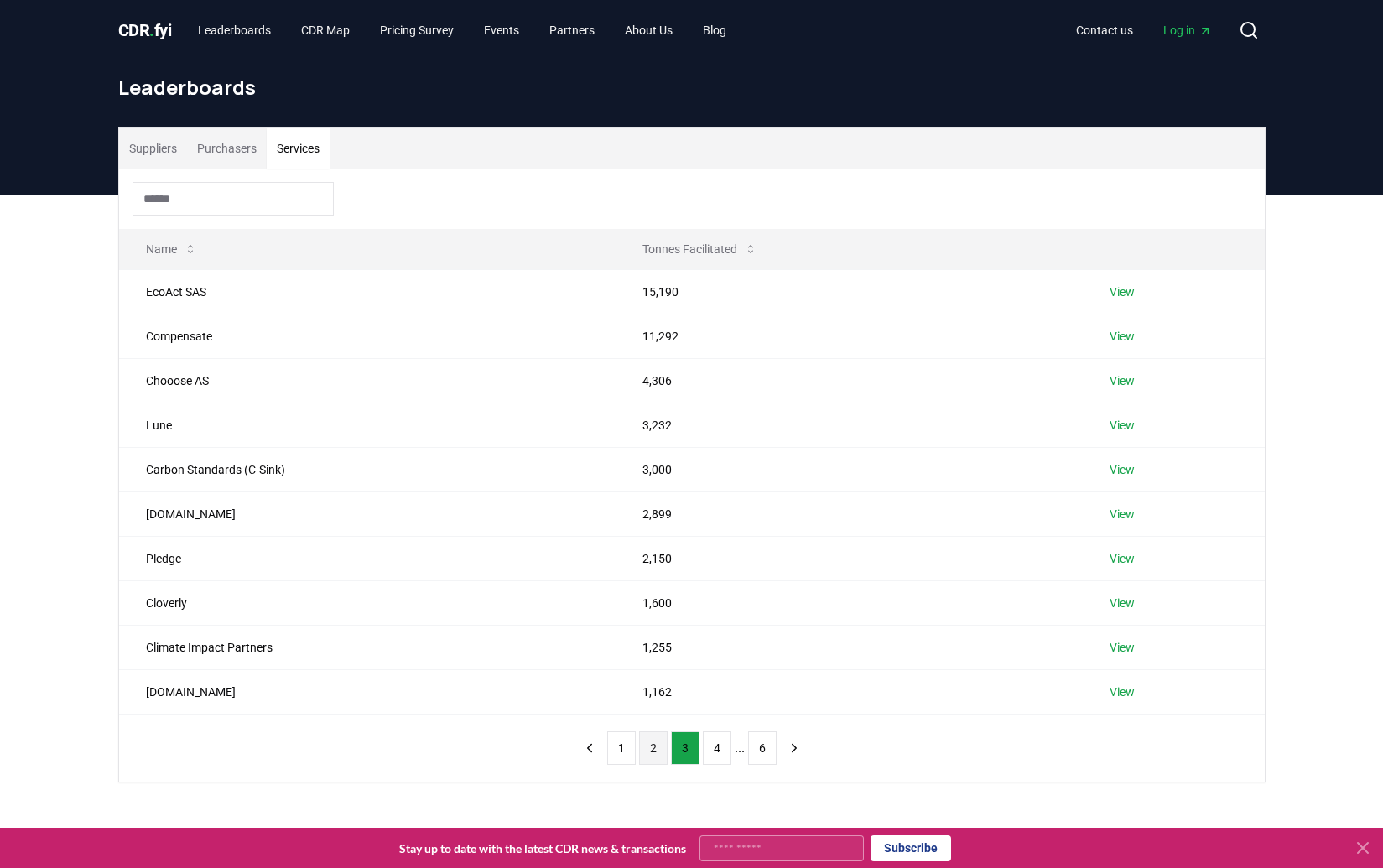
click at [651, 750] on button "2" at bounding box center [652, 748] width 28 height 34
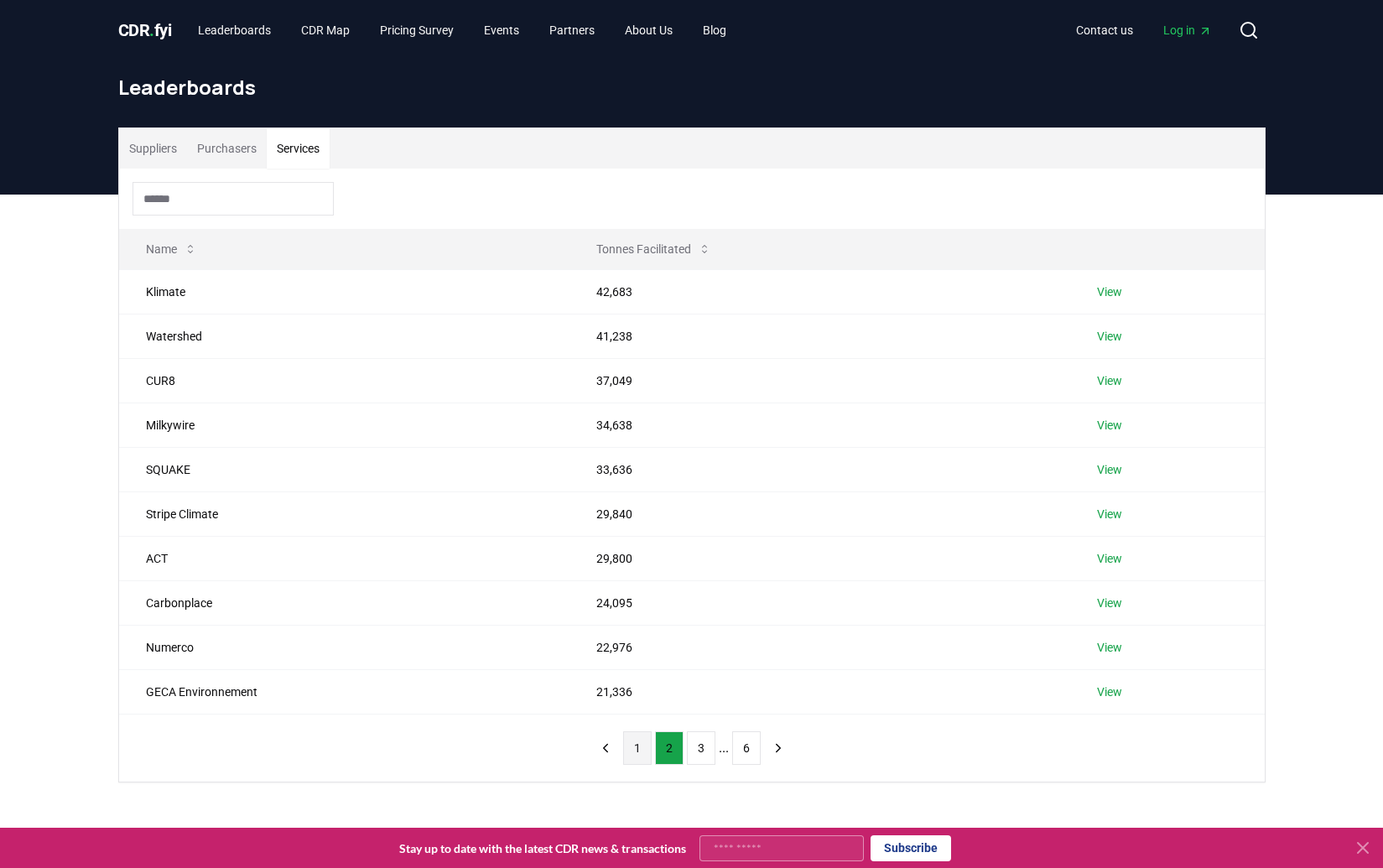
click at [630, 749] on button "1" at bounding box center [637, 748] width 28 height 34
click at [65, 708] on div "Suppliers Purchasers Services Name Tonnes Facilitated Carbonfuture 1,522,815 Vi…" at bounding box center [692, 522] width 1383 height 655
click at [89, 564] on div "Suppliers Purchasers Services Name Tonnes Facilitated Carbonfuture 1,522,815 Vi…" at bounding box center [692, 522] width 1383 height 655
